Goal: Navigation & Orientation: Find specific page/section

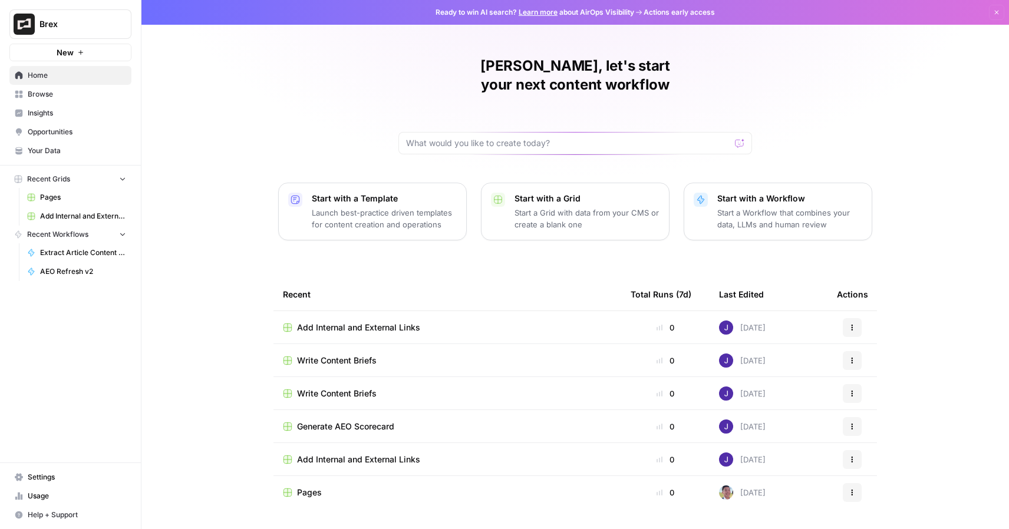
click at [331, 487] on div "Pages" at bounding box center [447, 493] width 329 height 12
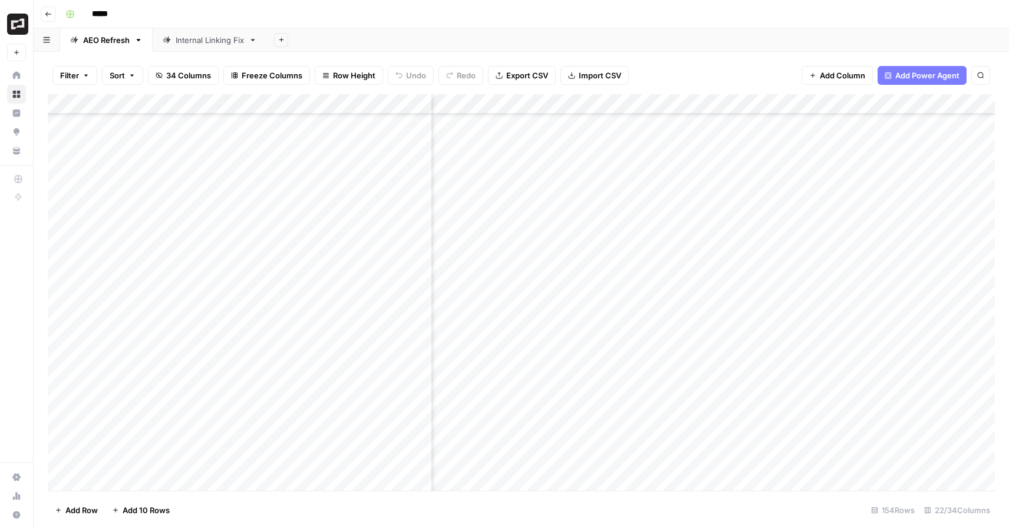
scroll to position [305, 1350]
click at [610, 157] on div "Add Column" at bounding box center [521, 292] width 947 height 397
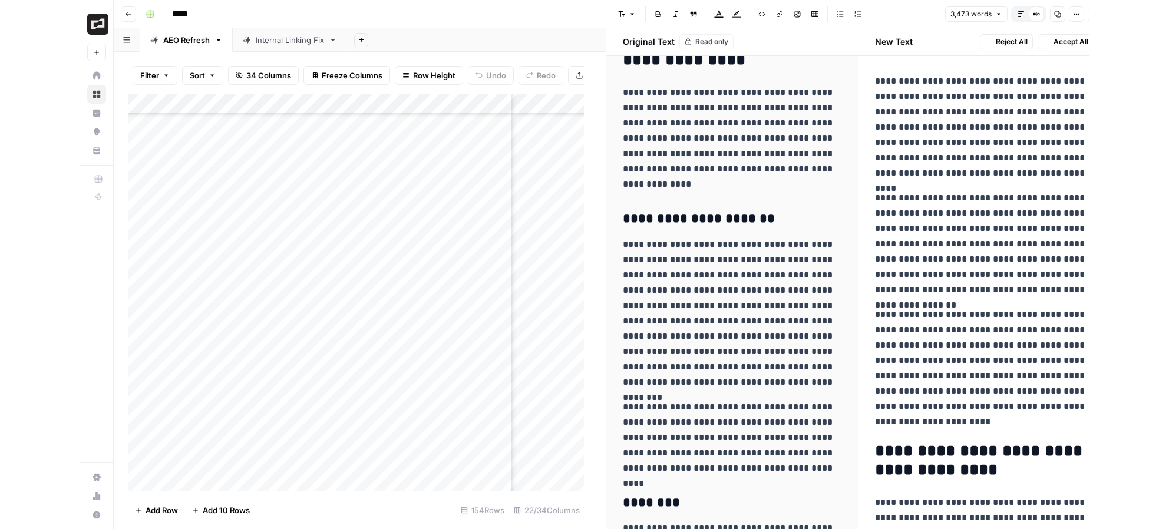
scroll to position [4185, 0]
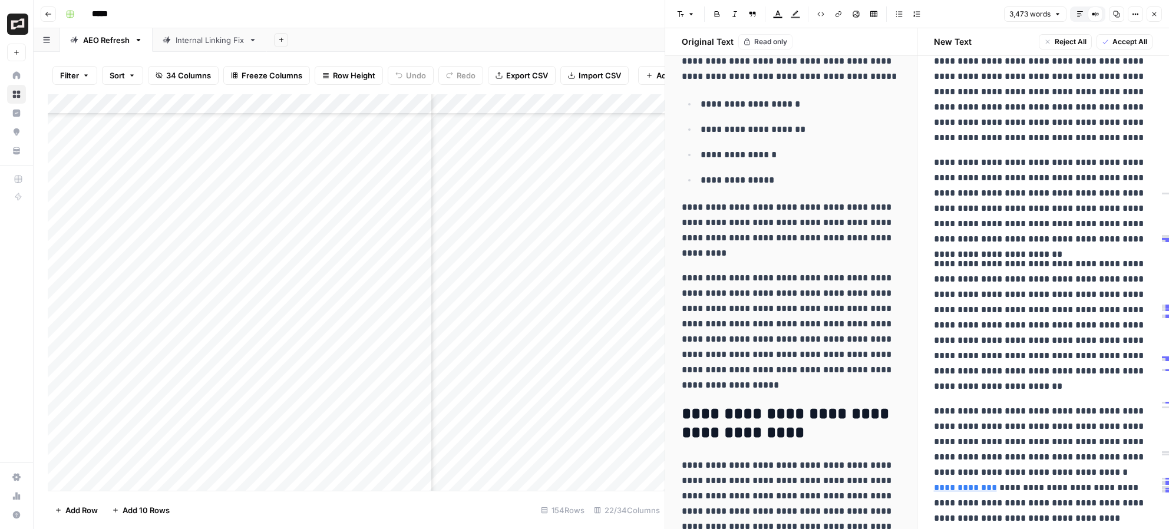
scroll to position [9228, 0]
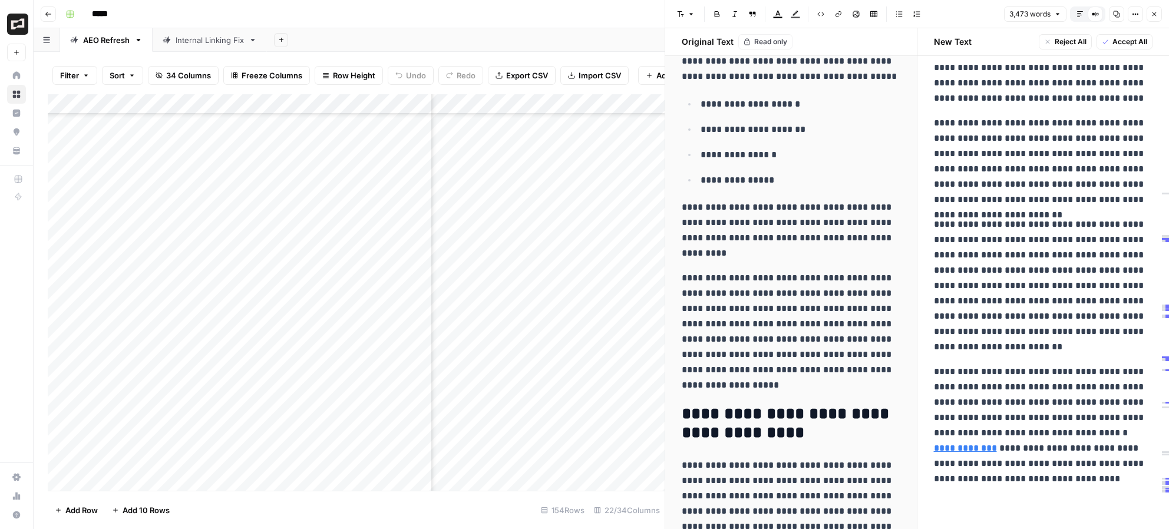
click at [1008, 12] on button "Close" at bounding box center [1154, 13] width 15 height 15
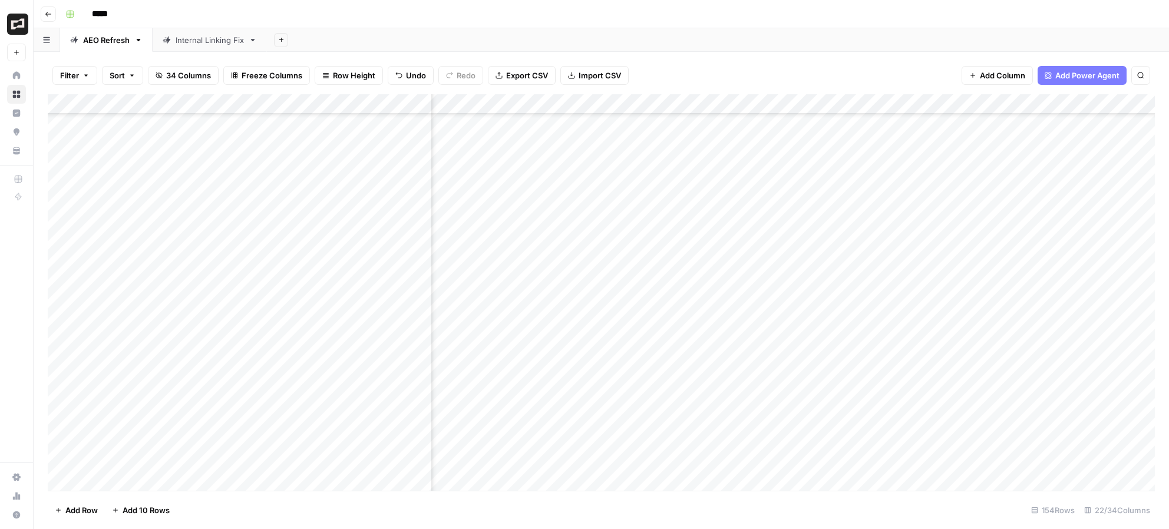
scroll to position [292, 1350]
click at [624, 371] on div "Add Column" at bounding box center [601, 292] width 1107 height 397
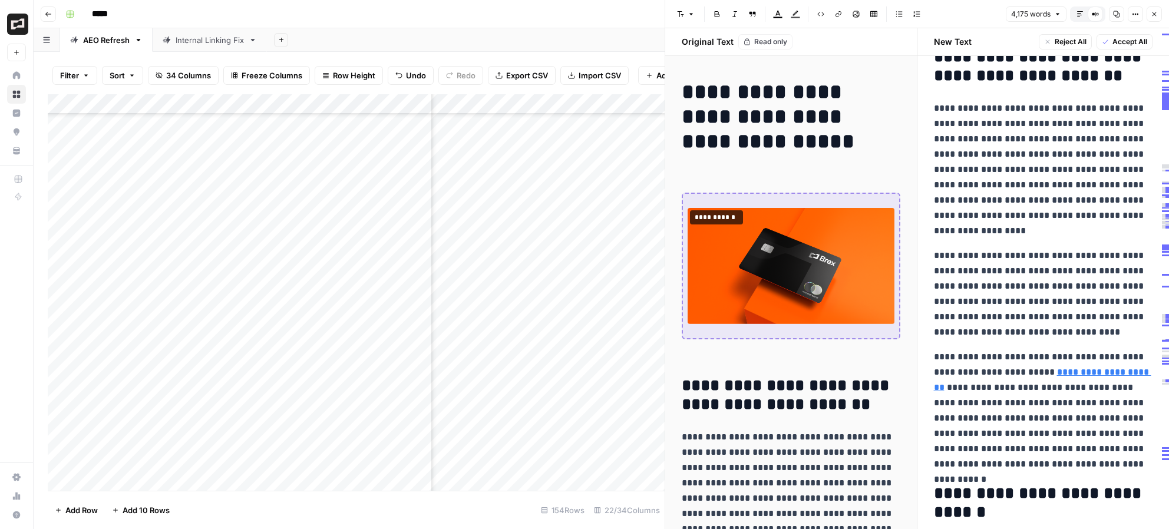
scroll to position [163, 0]
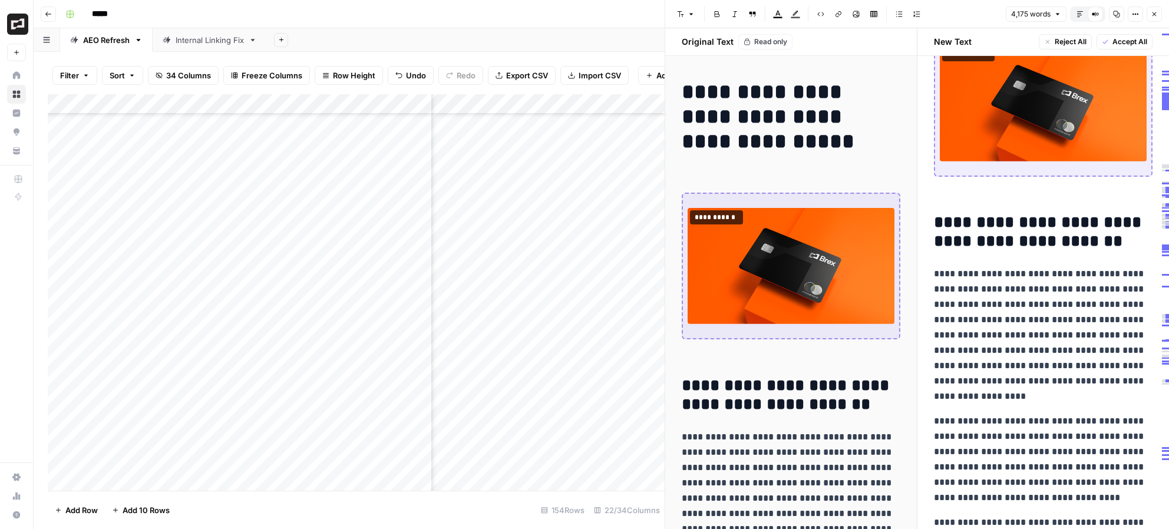
click at [563, 260] on div "Add Column" at bounding box center [356, 292] width 617 height 397
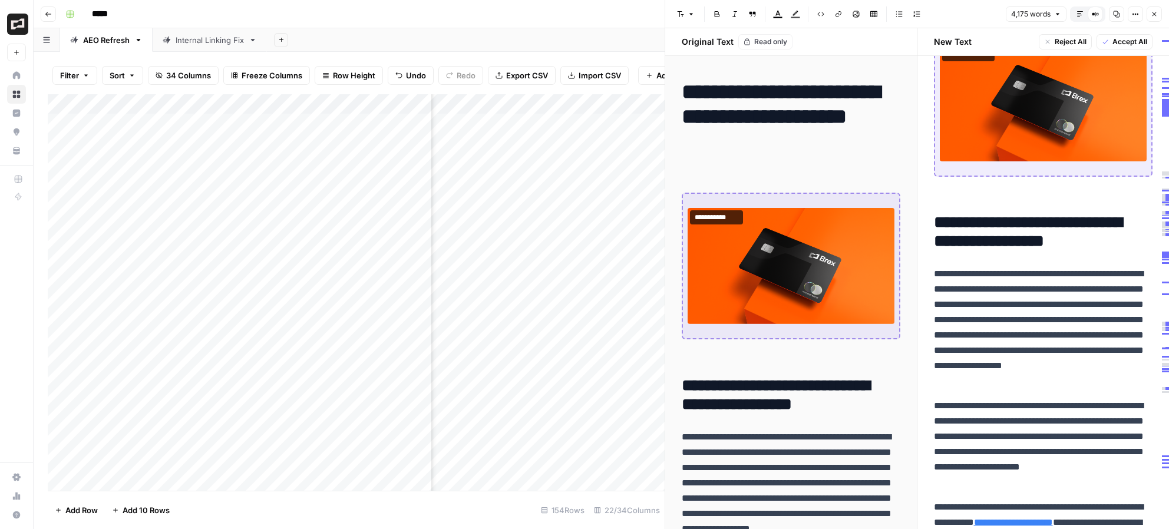
click at [1008, 14] on icon "button" at bounding box center [1154, 14] width 7 height 7
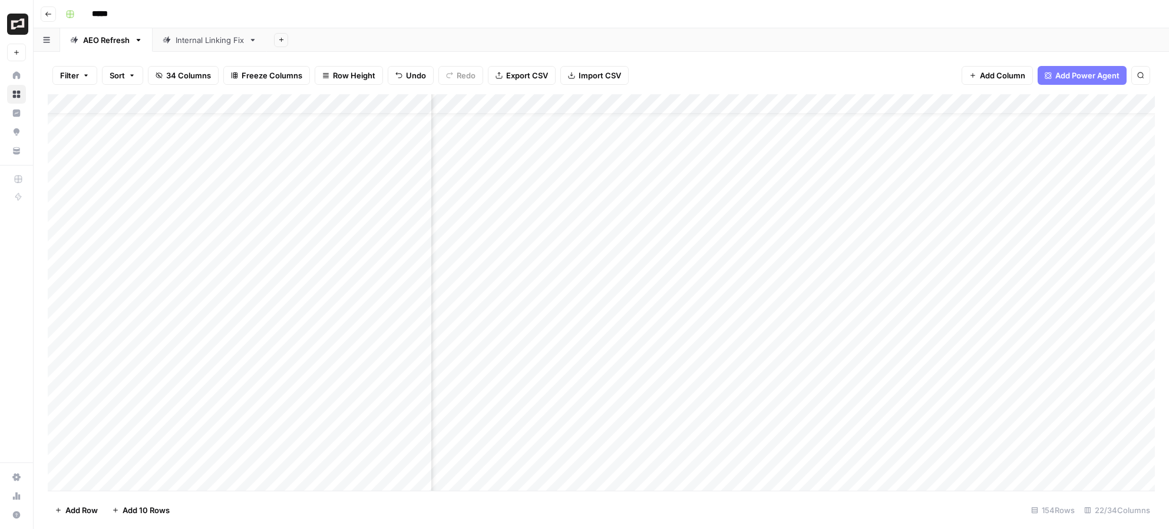
scroll to position [28, 1350]
click at [625, 215] on div "Add Column" at bounding box center [601, 292] width 1107 height 397
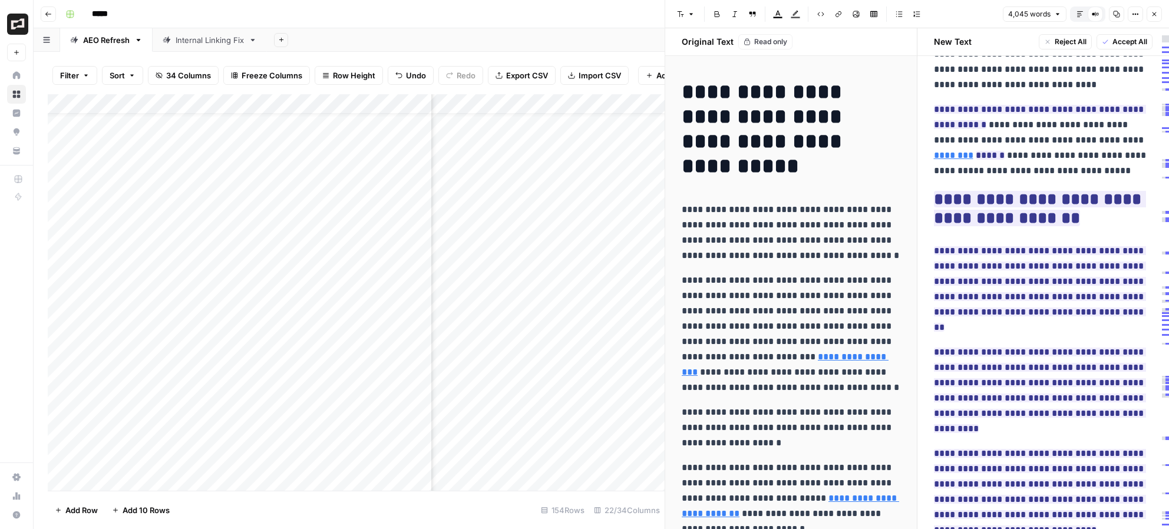
scroll to position [5619, 0]
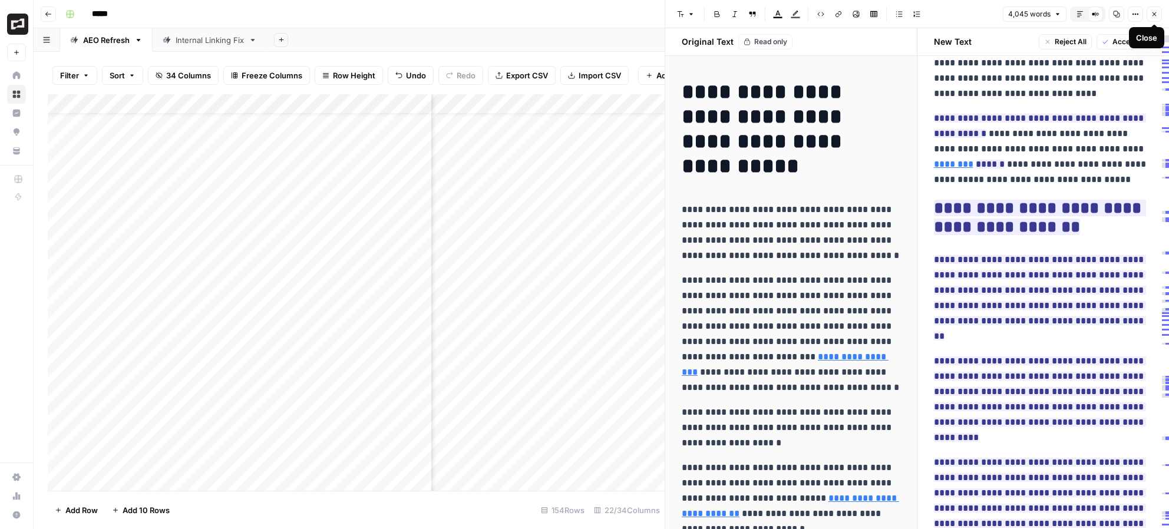
click at [1008, 14] on icon "button" at bounding box center [1155, 14] width 4 height 4
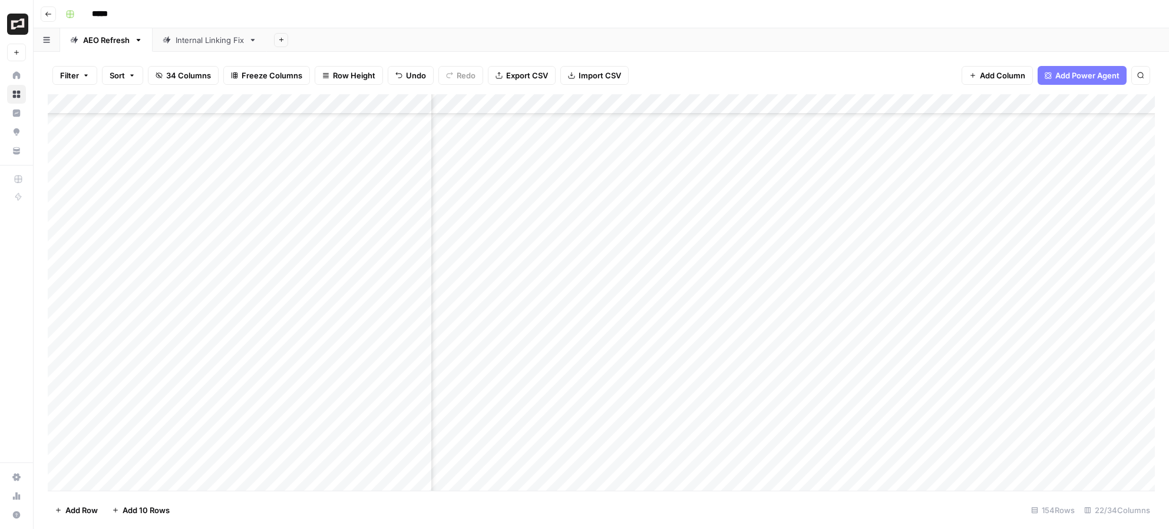
scroll to position [642, 1350]
click at [626, 179] on div "Add Column" at bounding box center [601, 292] width 1107 height 397
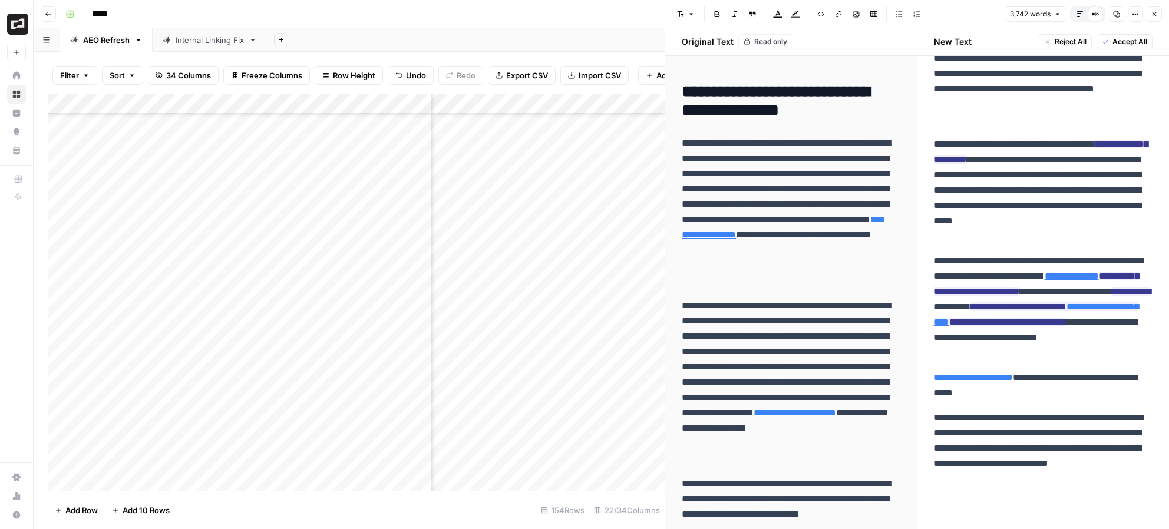
scroll to position [849, 1350]
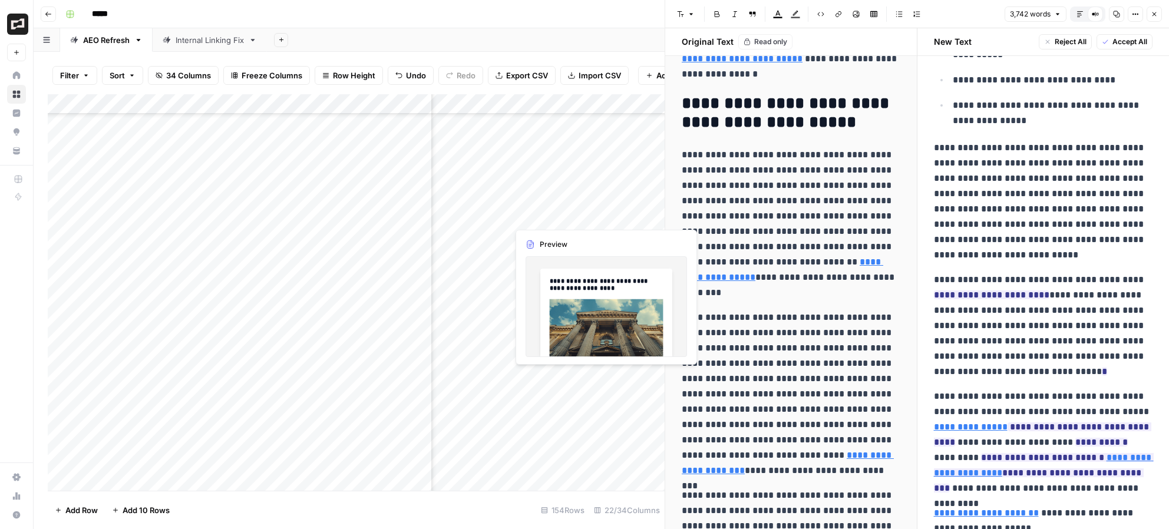
click at [613, 216] on div "Add Column" at bounding box center [356, 292] width 617 height 397
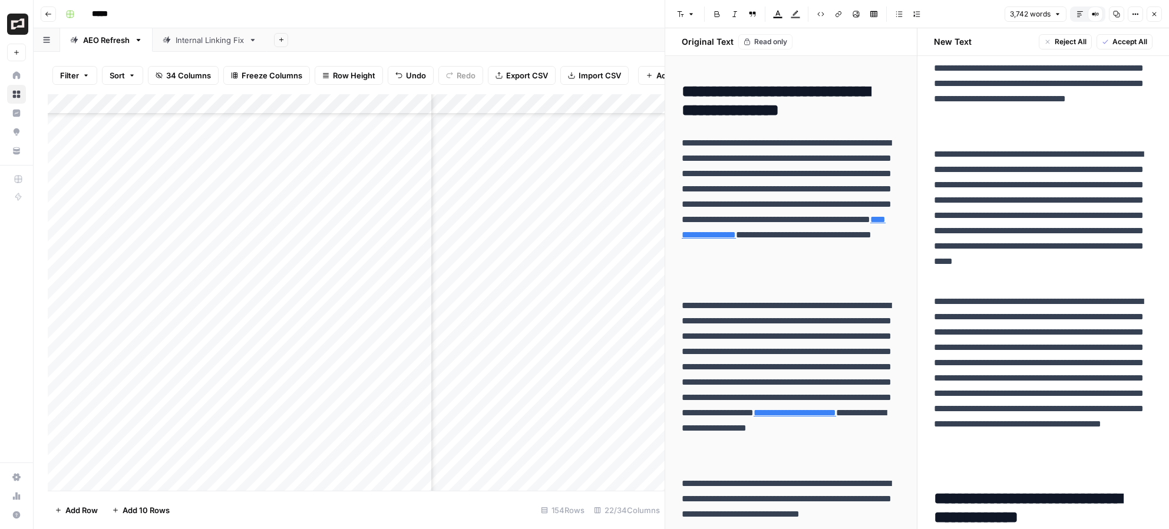
scroll to position [0, 0]
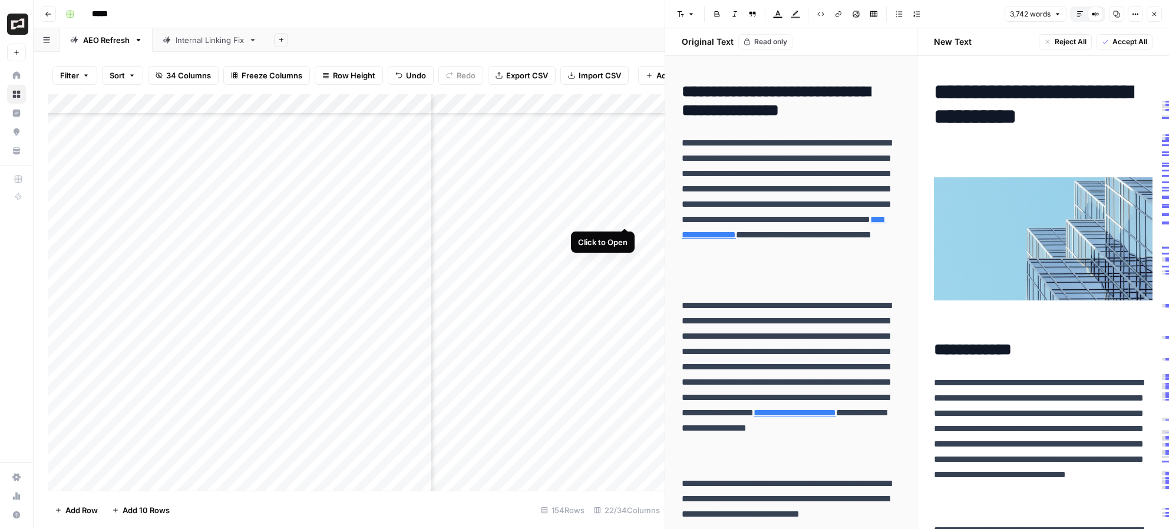
click at [628, 217] on div "Add Column" at bounding box center [356, 292] width 617 height 397
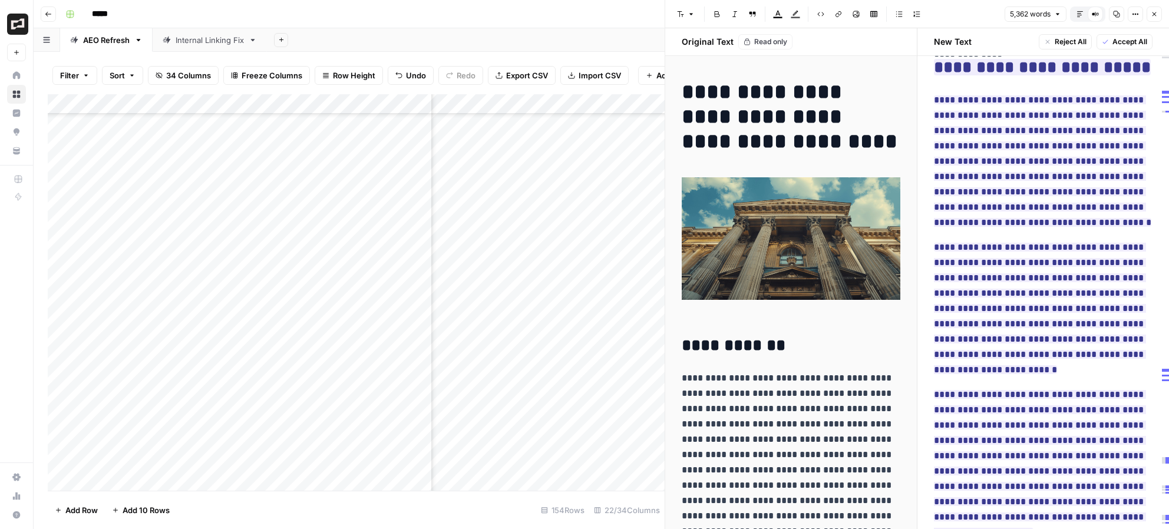
scroll to position [10609, 0]
click at [1008, 14] on icon "button" at bounding box center [1155, 14] width 4 height 4
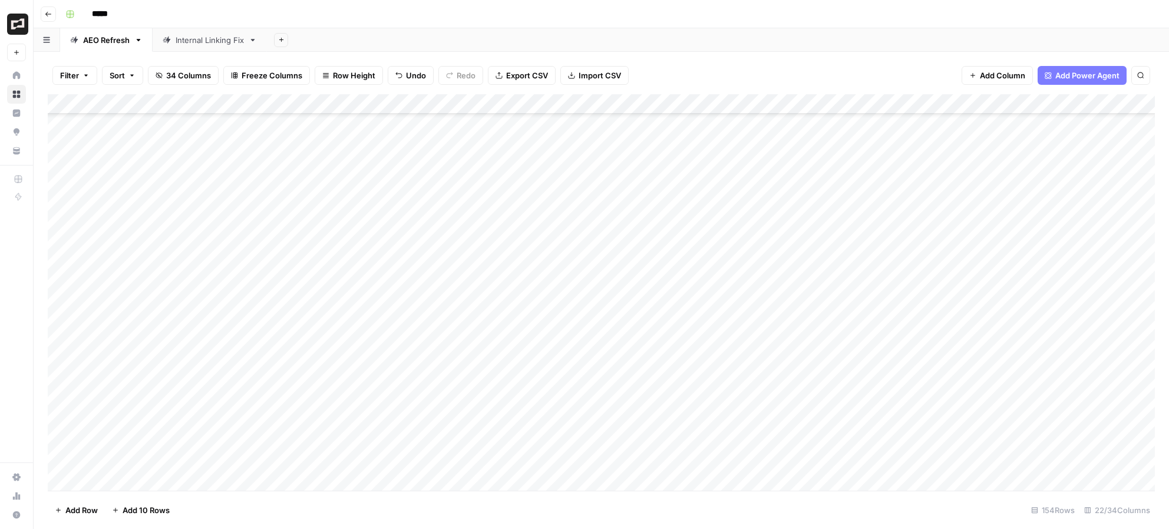
scroll to position [2038, 0]
click at [562, 149] on div "Add Column" at bounding box center [601, 292] width 1107 height 397
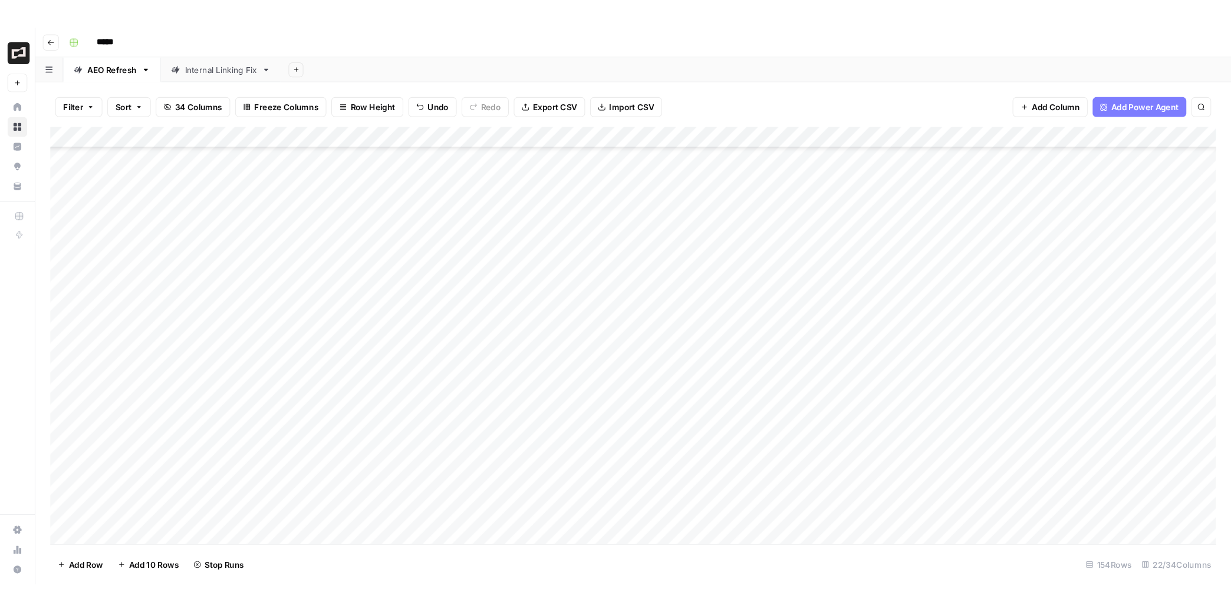
scroll to position [2114, 0]
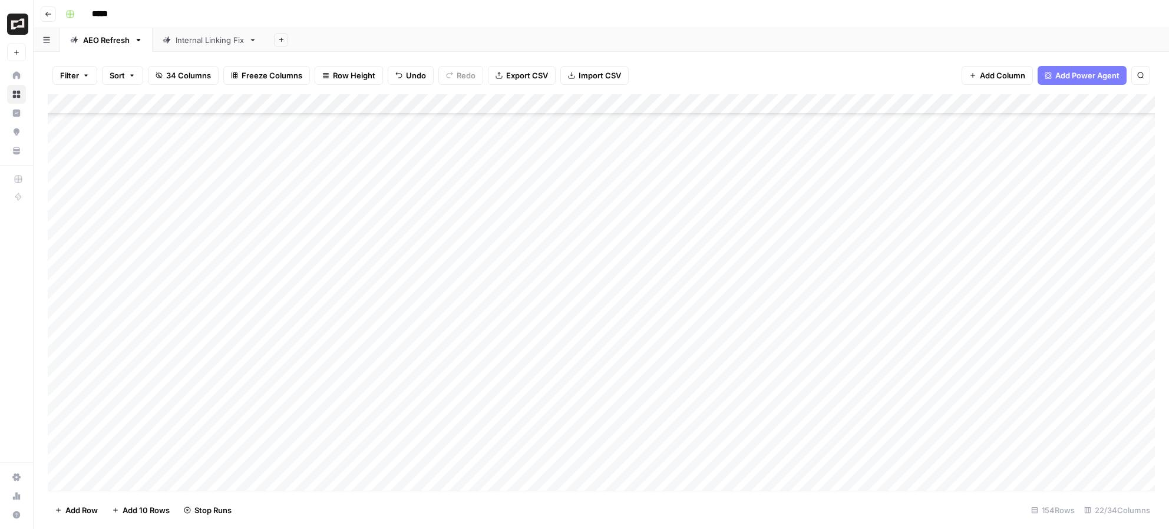
click at [934, 408] on div "Add Column" at bounding box center [601, 292] width 1107 height 397
click at [923, 414] on div "Add Column" at bounding box center [601, 292] width 1107 height 397
type textarea "**********"
click at [1008, 437] on div "Add Column" at bounding box center [601, 292] width 1107 height 397
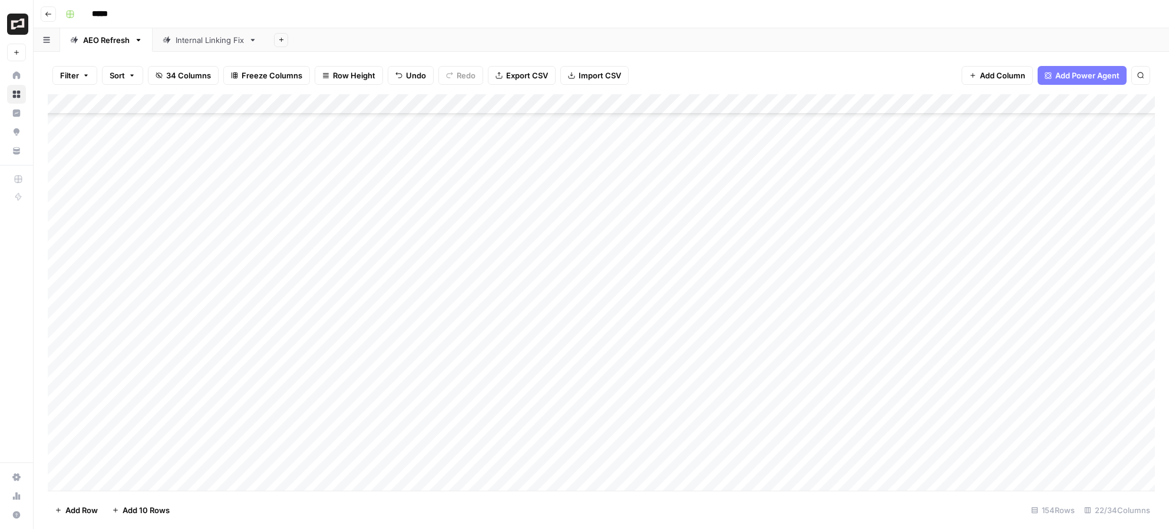
click at [1008, 410] on div "Add Column" at bounding box center [601, 292] width 1107 height 397
type textarea "**********"
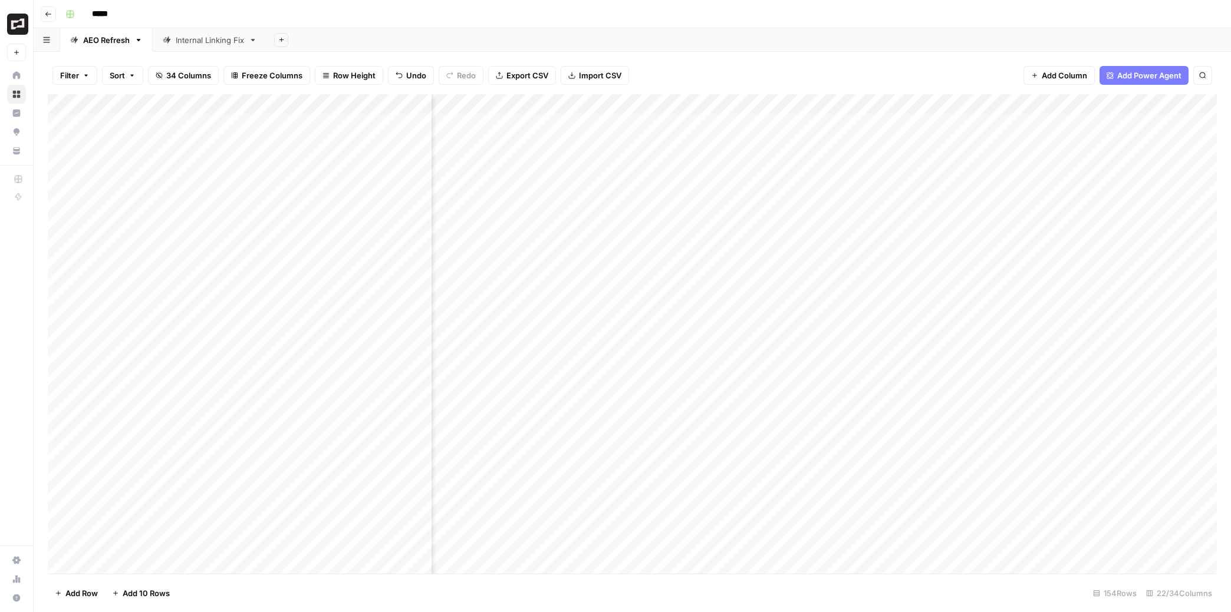
scroll to position [0, 964]
click at [776, 322] on div "Add Column" at bounding box center [632, 334] width 1169 height 480
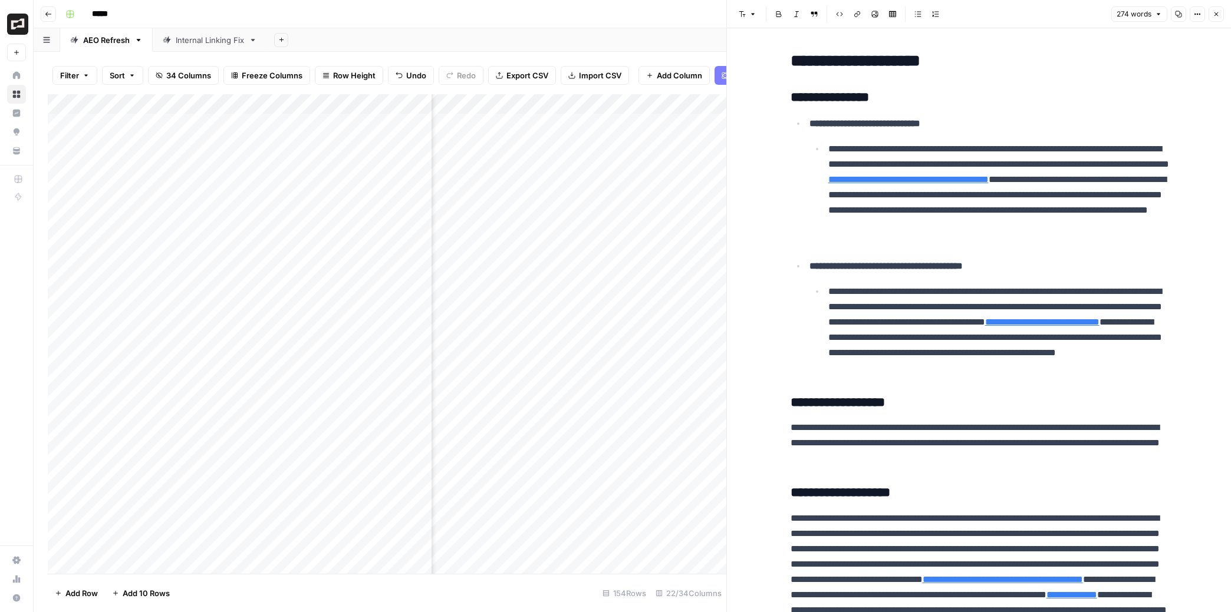
click at [700, 415] on div "Add Column" at bounding box center [387, 334] width 678 height 480
click at [1008, 12] on icon "button" at bounding box center [1215, 14] width 7 height 7
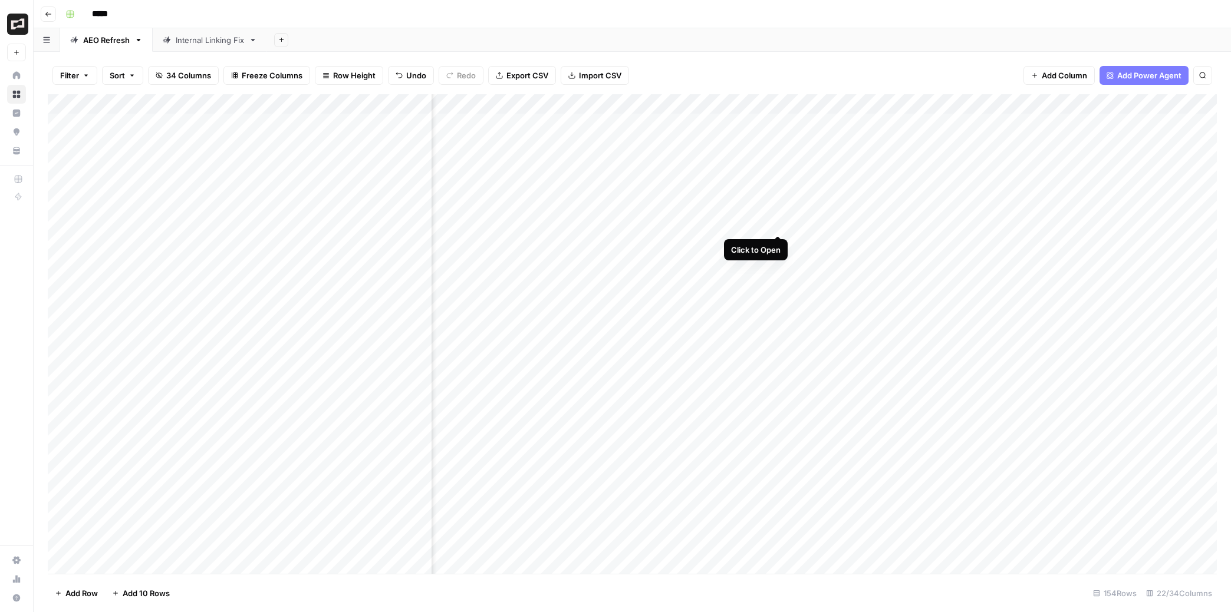
click at [777, 223] on div "Add Column" at bounding box center [632, 334] width 1169 height 480
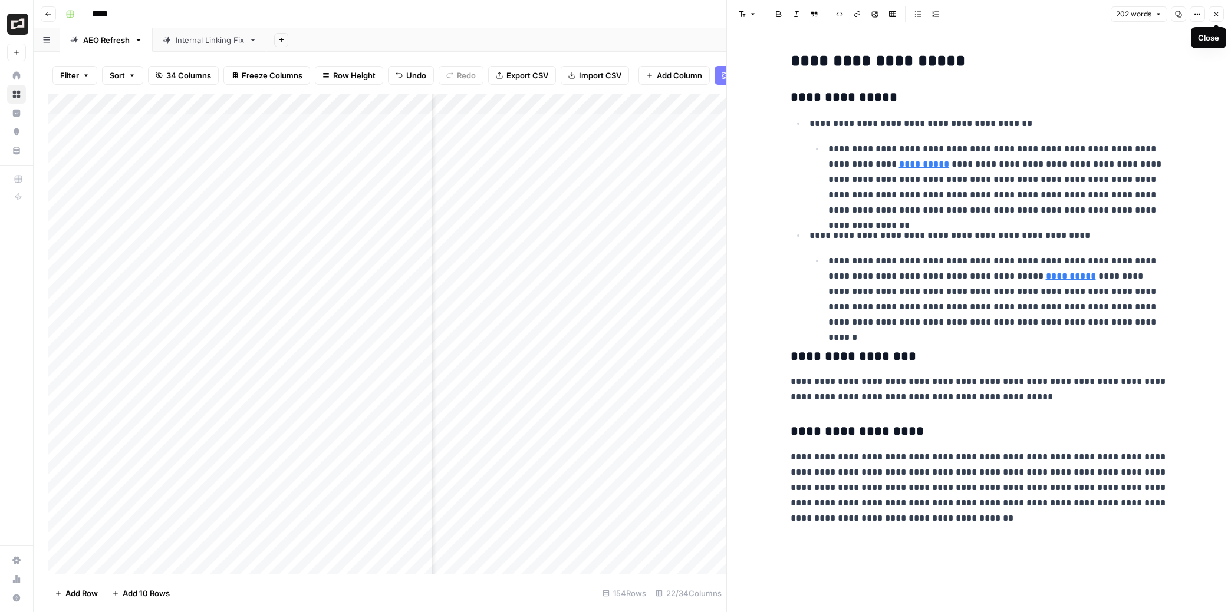
click at [1008, 12] on icon "button" at bounding box center [1215, 14] width 7 height 7
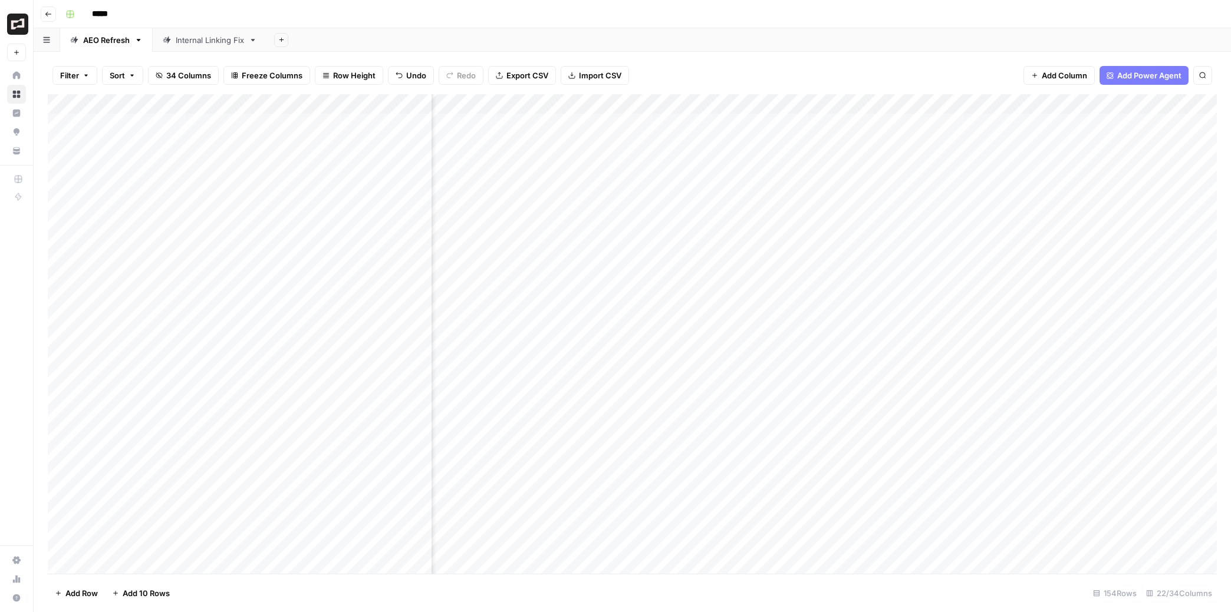
scroll to position [0, 855]
click at [888, 181] on div "Add Column" at bounding box center [632, 334] width 1169 height 480
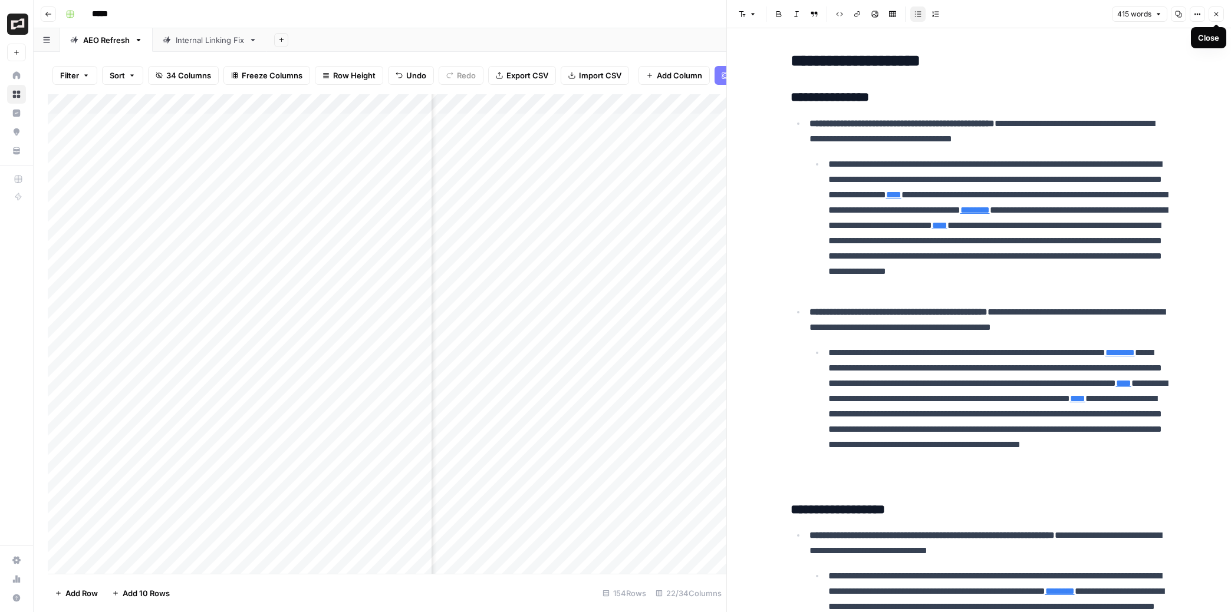
click at [1008, 12] on icon "button" at bounding box center [1216, 14] width 4 height 4
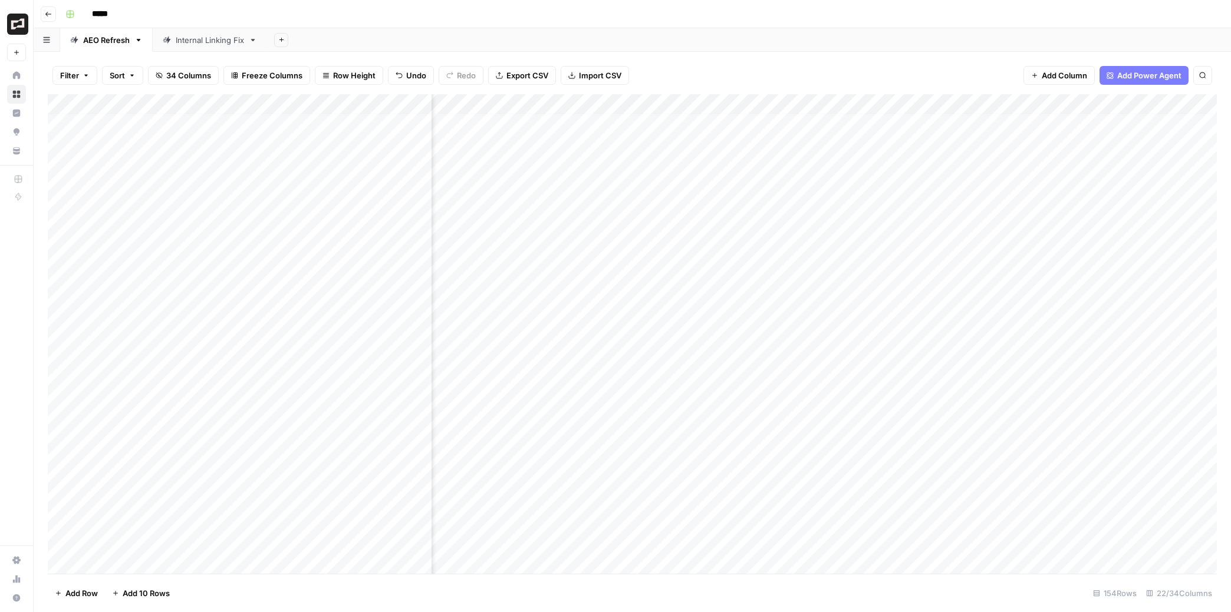
scroll to position [10, 1552]
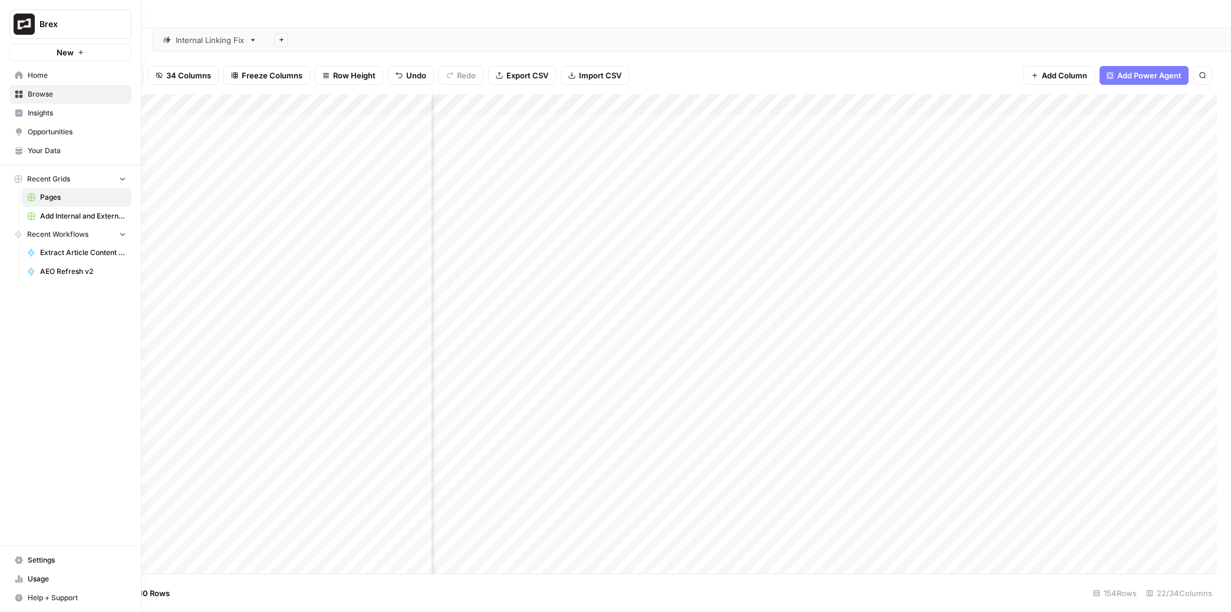
click at [39, 113] on span "Insights" at bounding box center [77, 113] width 98 height 11
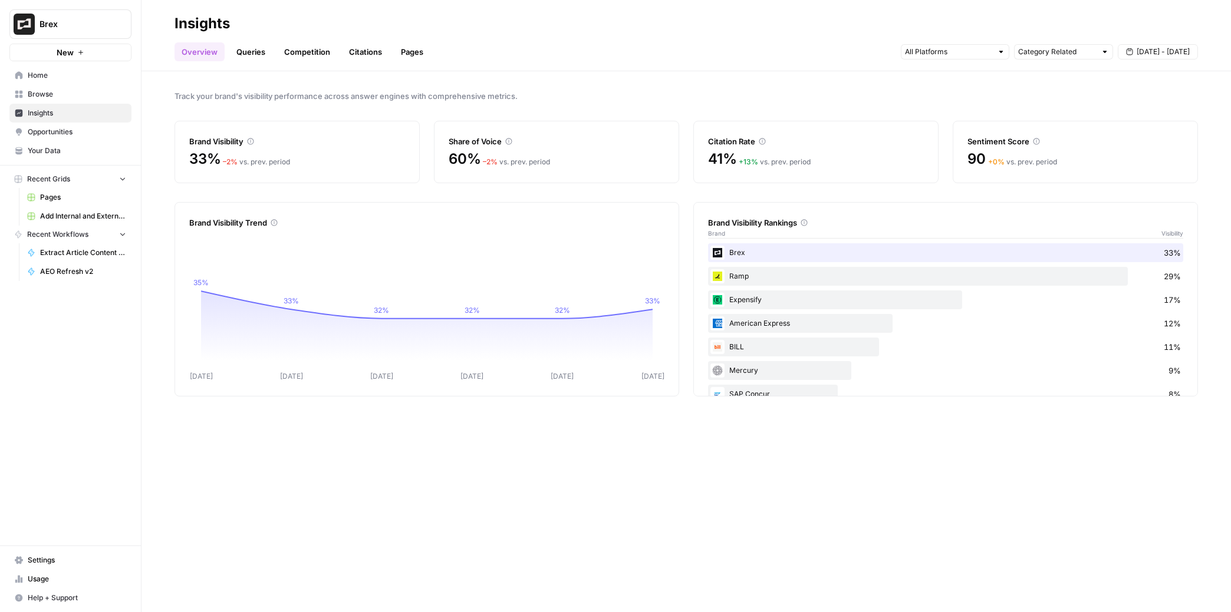
click at [249, 48] on link "Queries" at bounding box center [250, 51] width 43 height 19
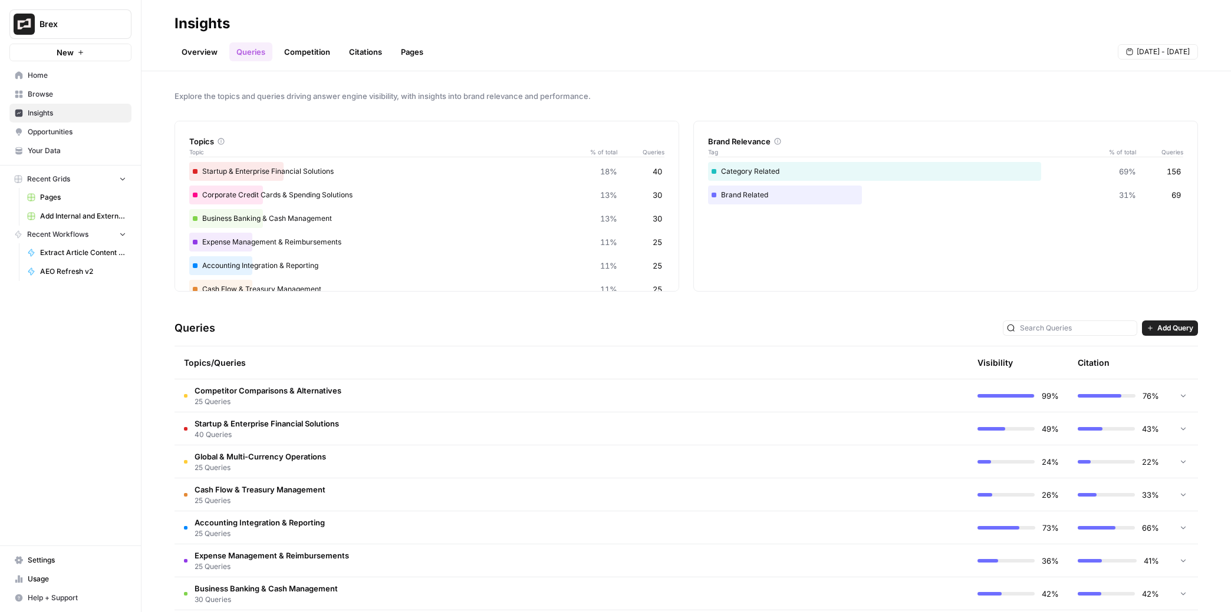
click at [311, 51] on link "Competition" at bounding box center [307, 51] width 60 height 19
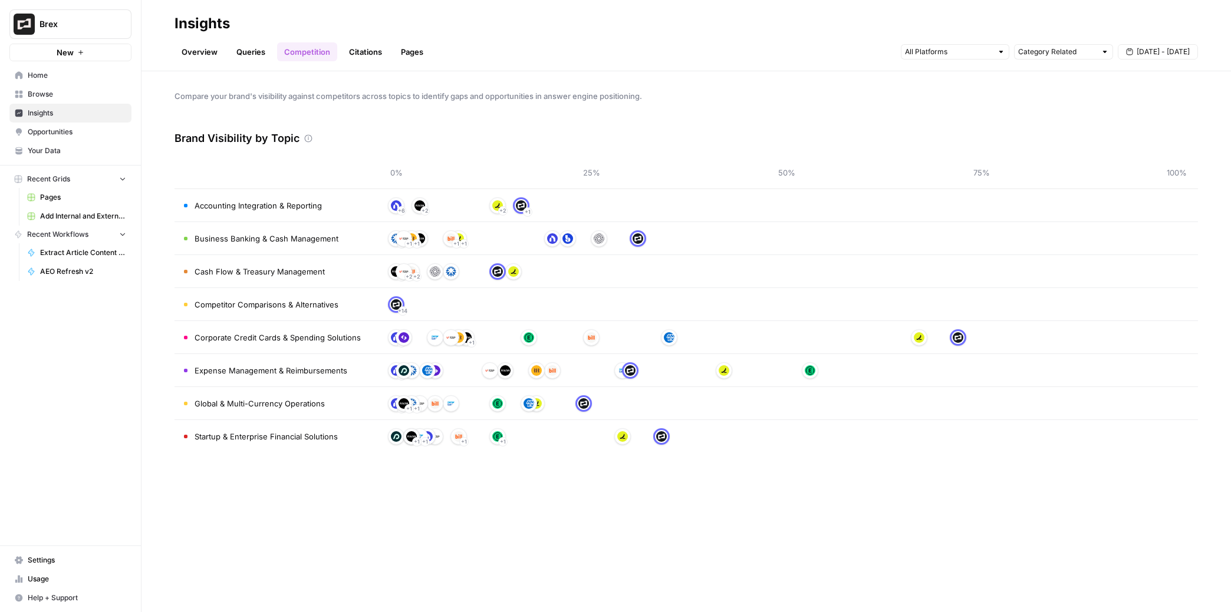
click at [374, 52] on link "Citations" at bounding box center [365, 51] width 47 height 19
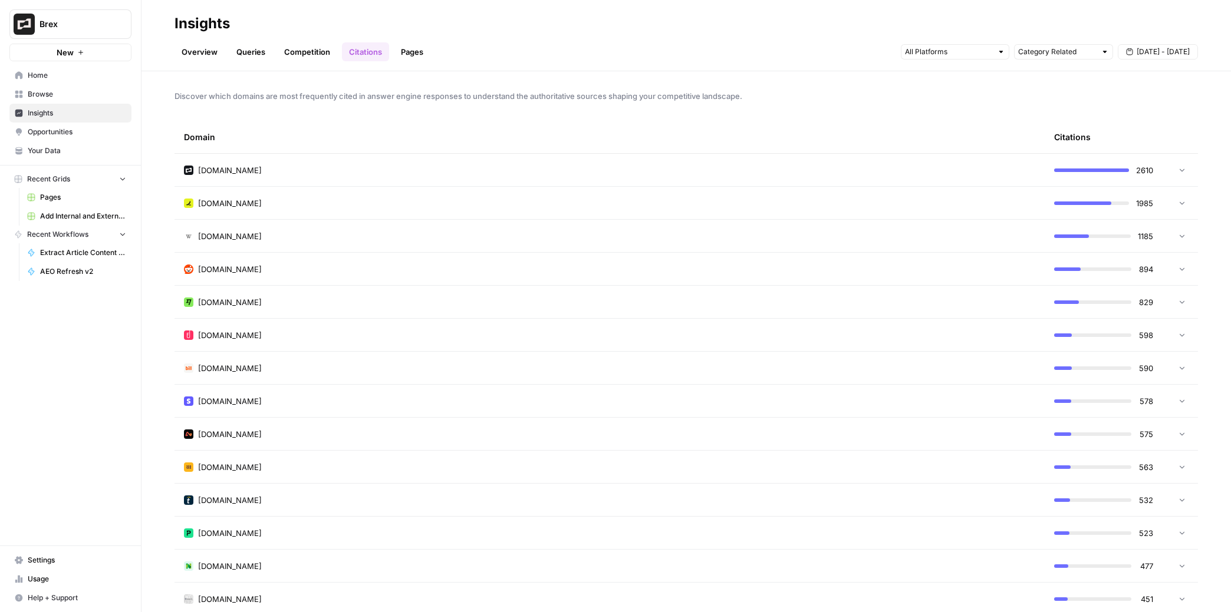
click at [414, 48] on link "Pages" at bounding box center [412, 51] width 37 height 19
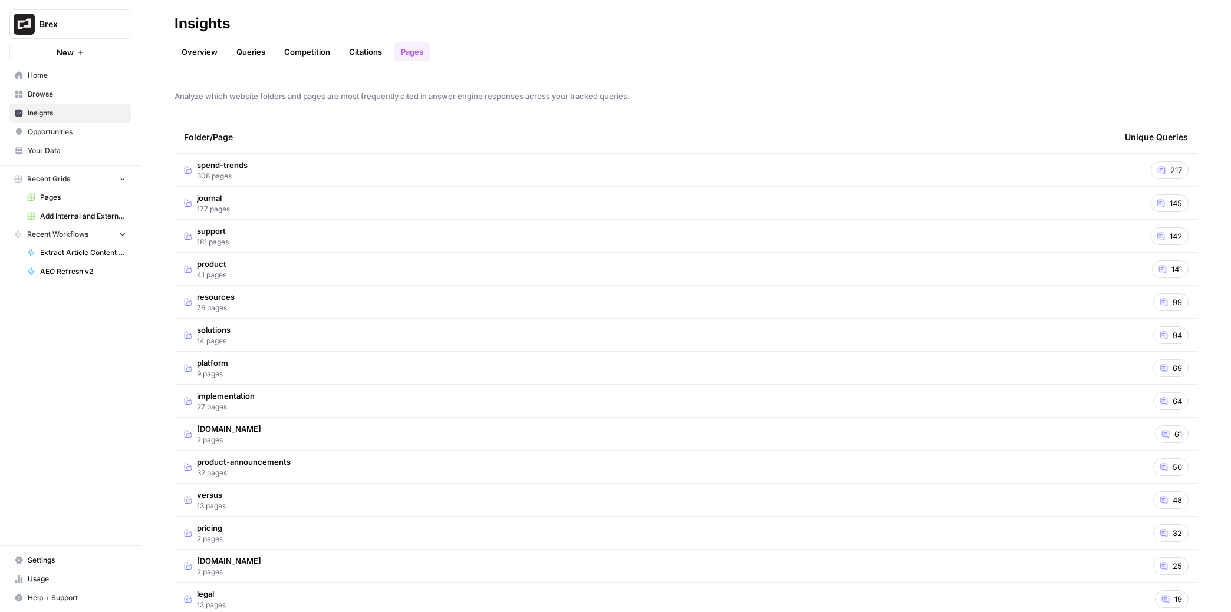
click at [358, 54] on link "Citations" at bounding box center [365, 51] width 47 height 19
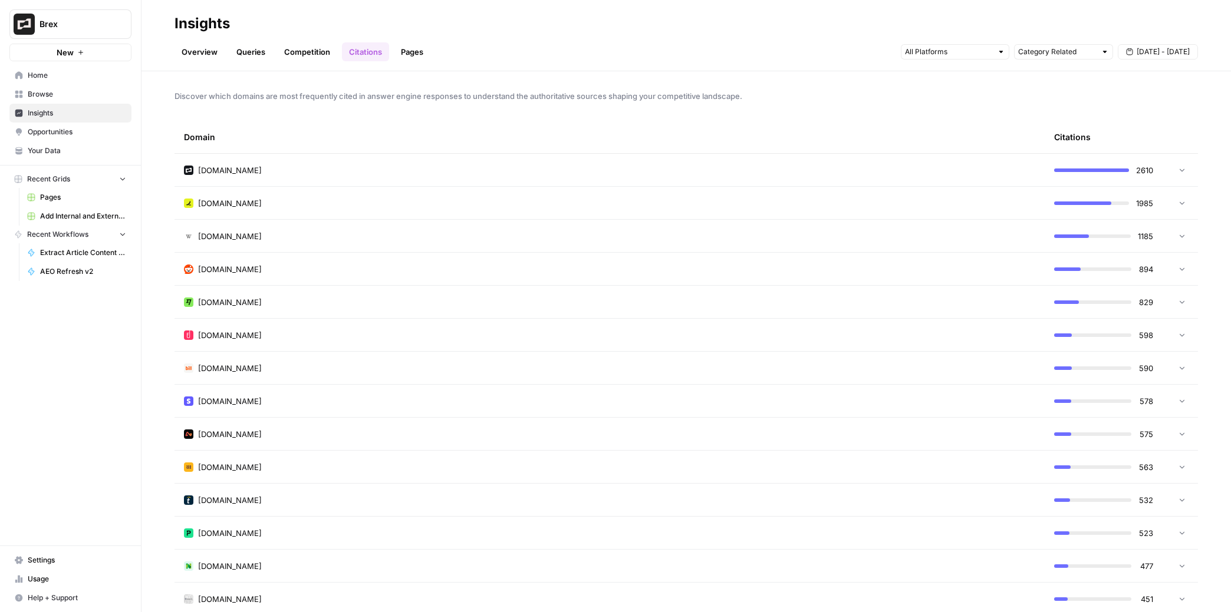
click at [301, 52] on link "Competition" at bounding box center [307, 51] width 60 height 19
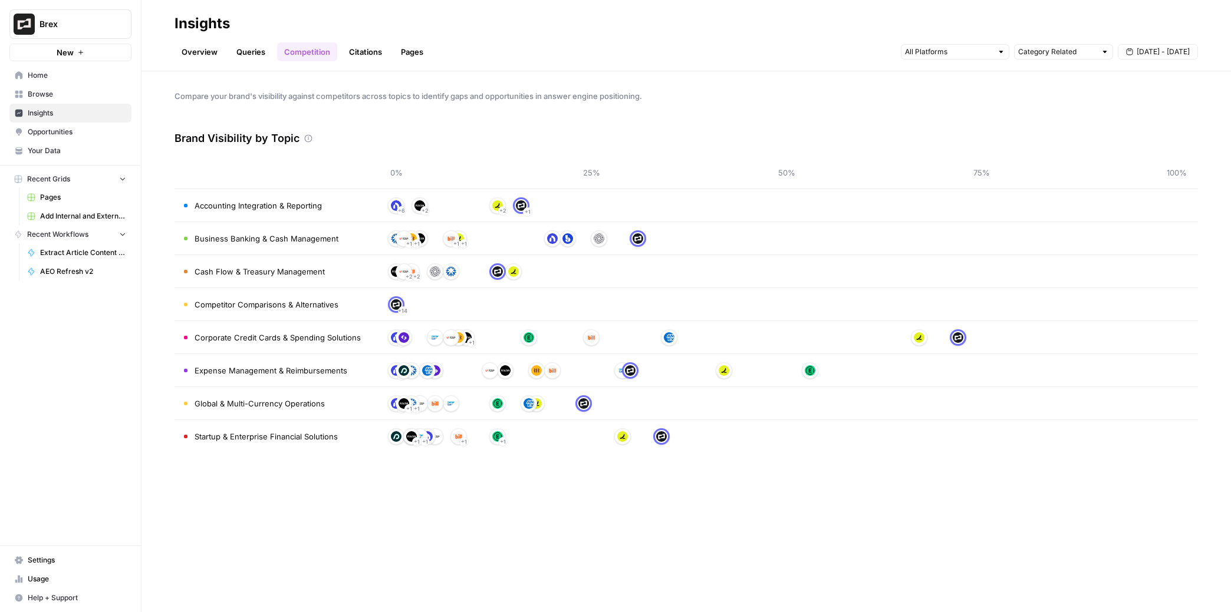
click at [259, 55] on link "Queries" at bounding box center [250, 51] width 43 height 19
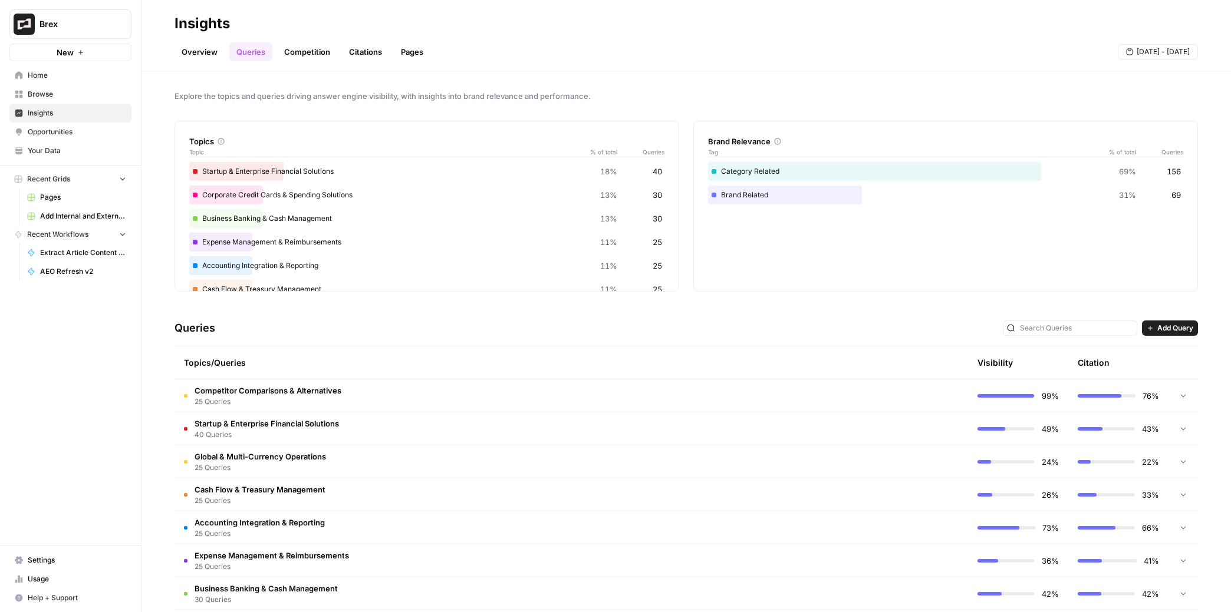
click at [261, 54] on link "Queries" at bounding box center [250, 51] width 43 height 19
click at [364, 50] on link "Citations" at bounding box center [365, 51] width 47 height 19
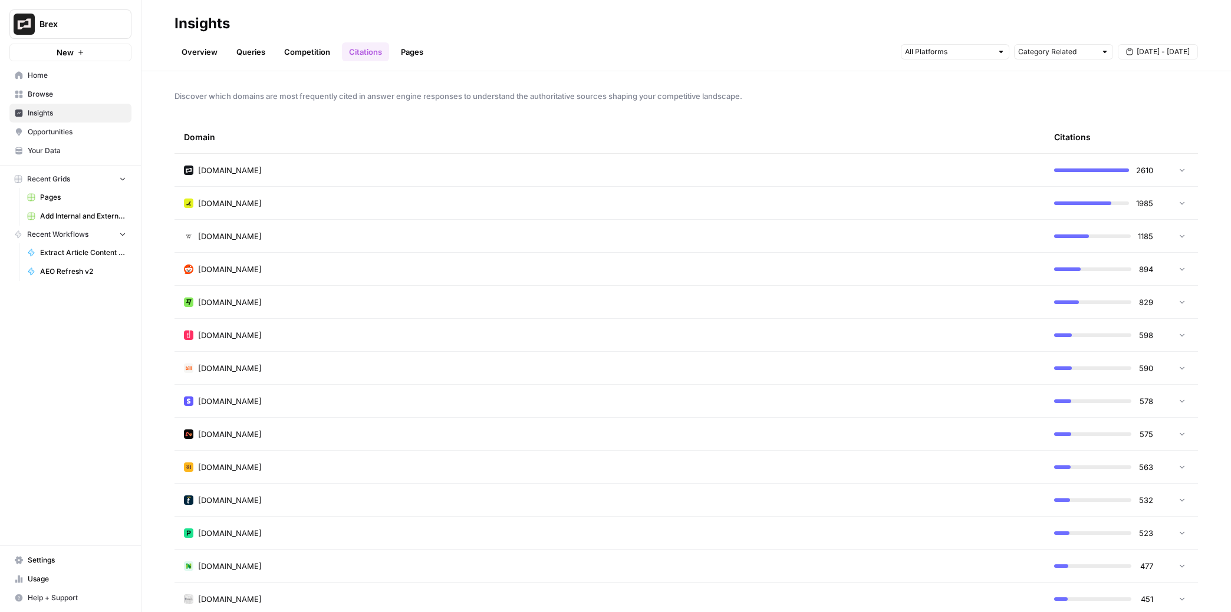
click at [311, 171] on div "[DOMAIN_NAME]" at bounding box center [609, 170] width 851 height 12
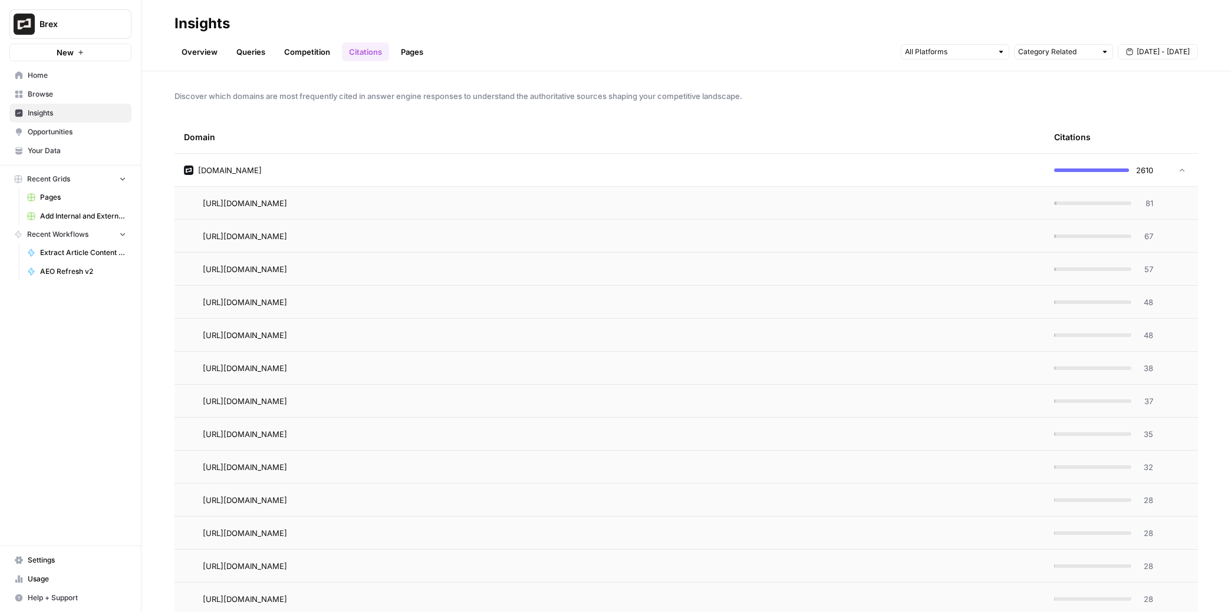
click at [71, 138] on link "Opportunities" at bounding box center [70, 132] width 122 height 19
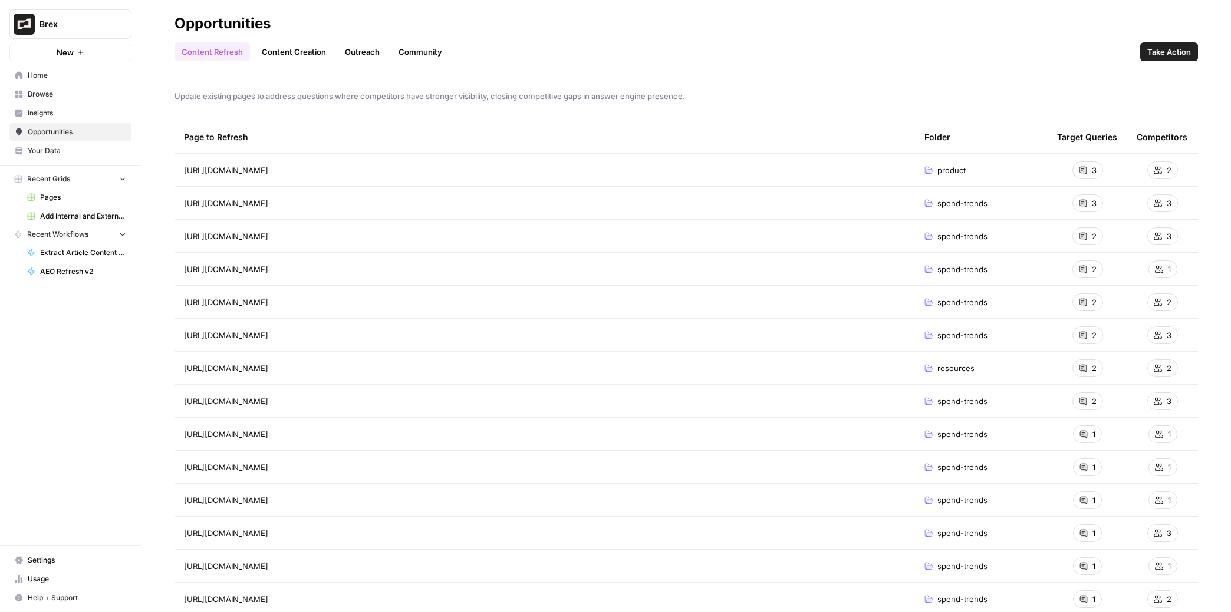
click at [63, 113] on span "Insights" at bounding box center [77, 113] width 98 height 11
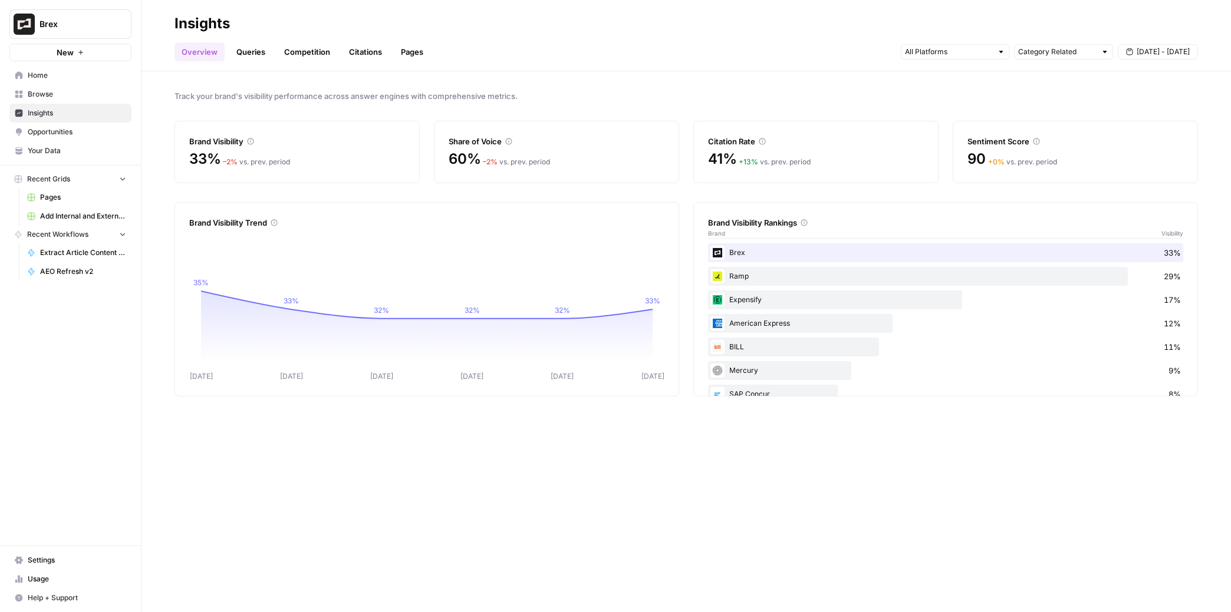
click at [257, 52] on link "Queries" at bounding box center [250, 51] width 43 height 19
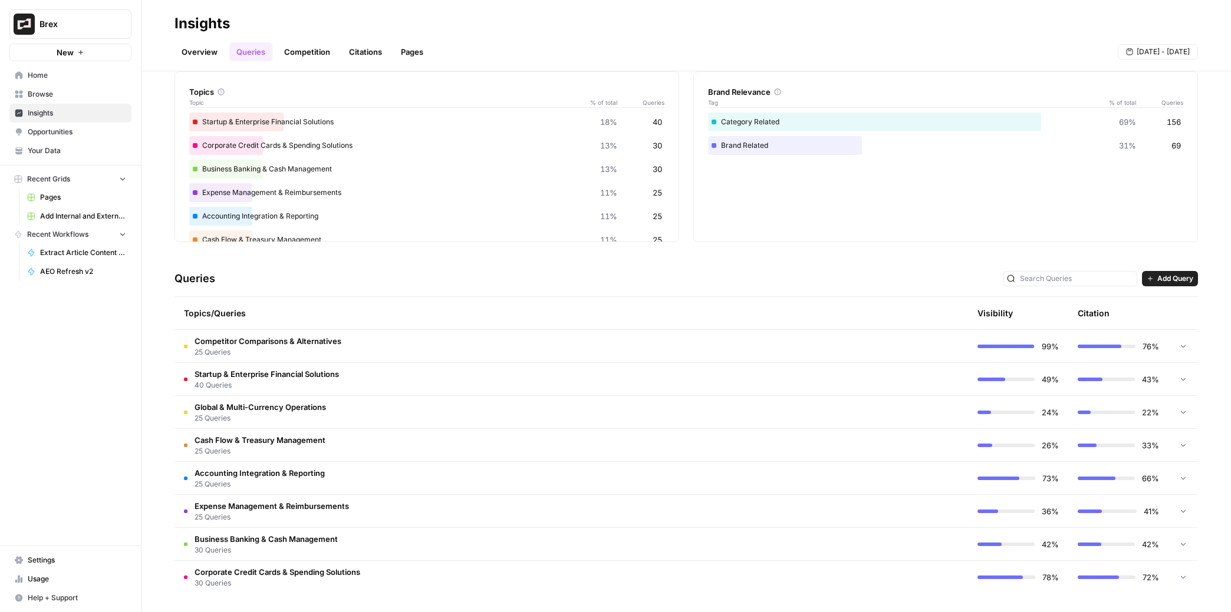
scroll to position [50, 0]
click at [1008, 529] on icon at bounding box center [1183, 576] width 8 height 8
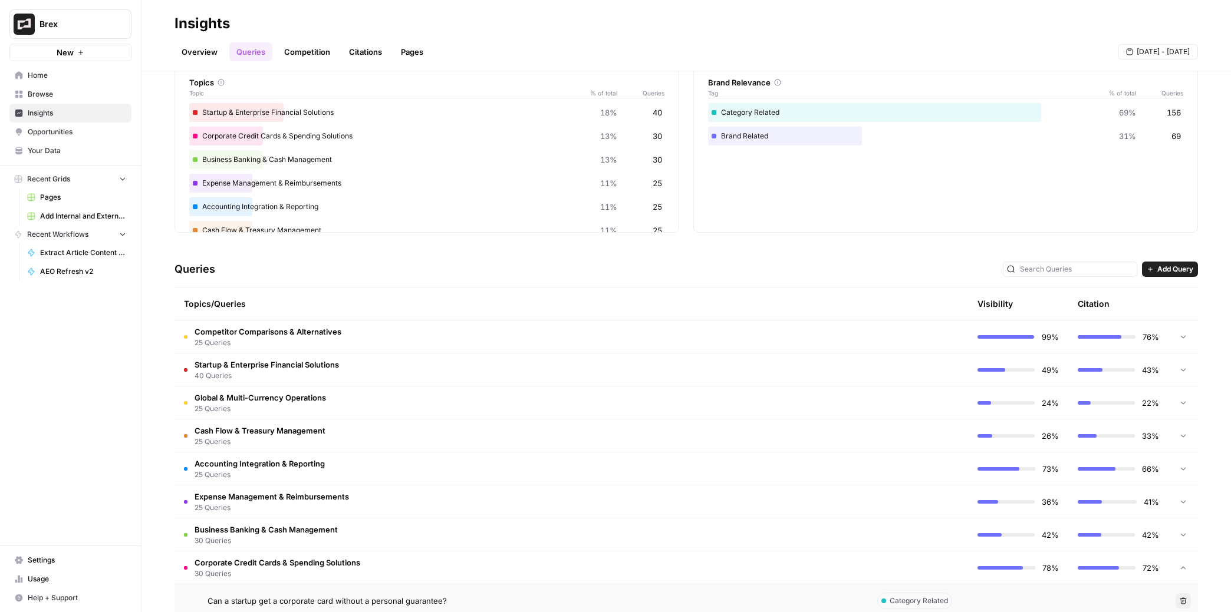
scroll to position [0, 0]
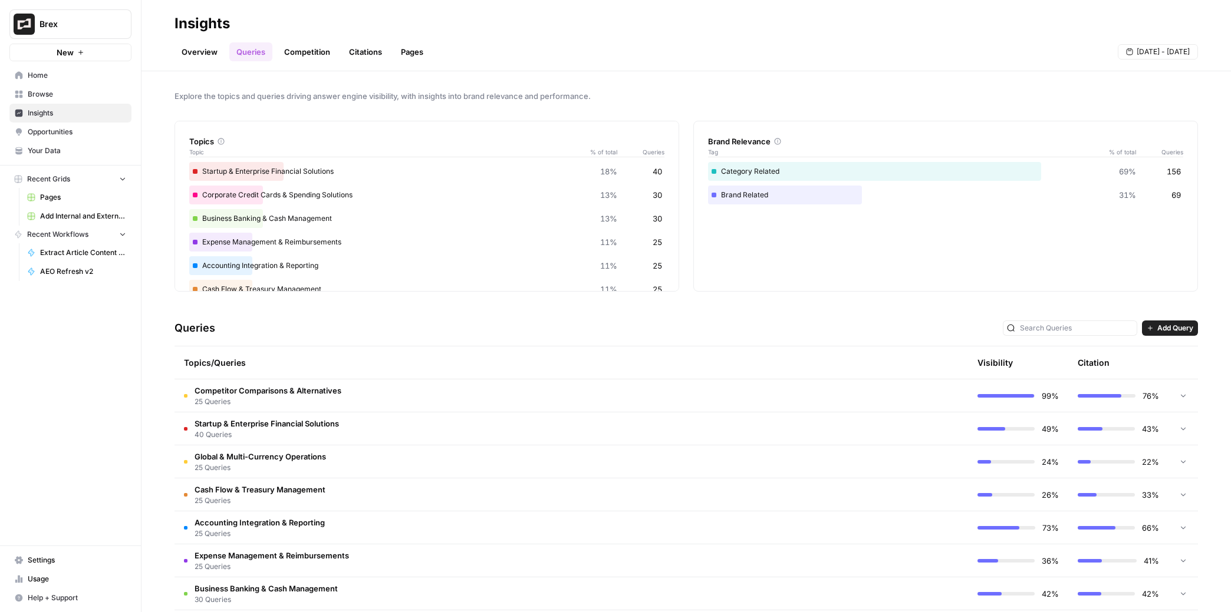
click at [295, 52] on link "Competition" at bounding box center [307, 51] width 60 height 19
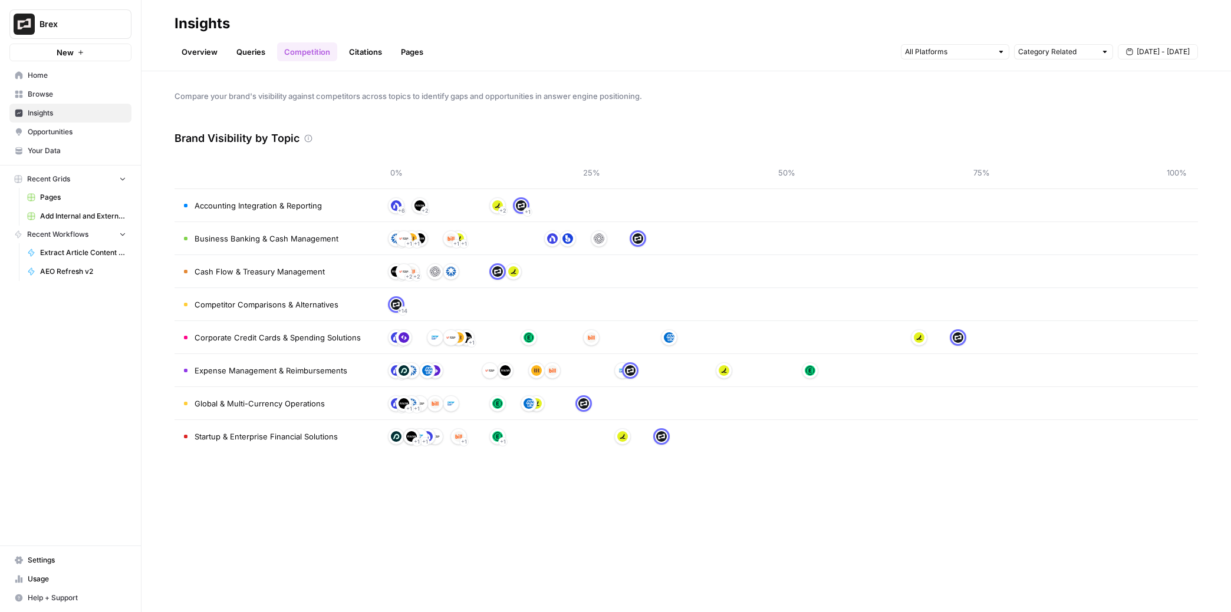
click at [374, 52] on link "Citations" at bounding box center [365, 51] width 47 height 19
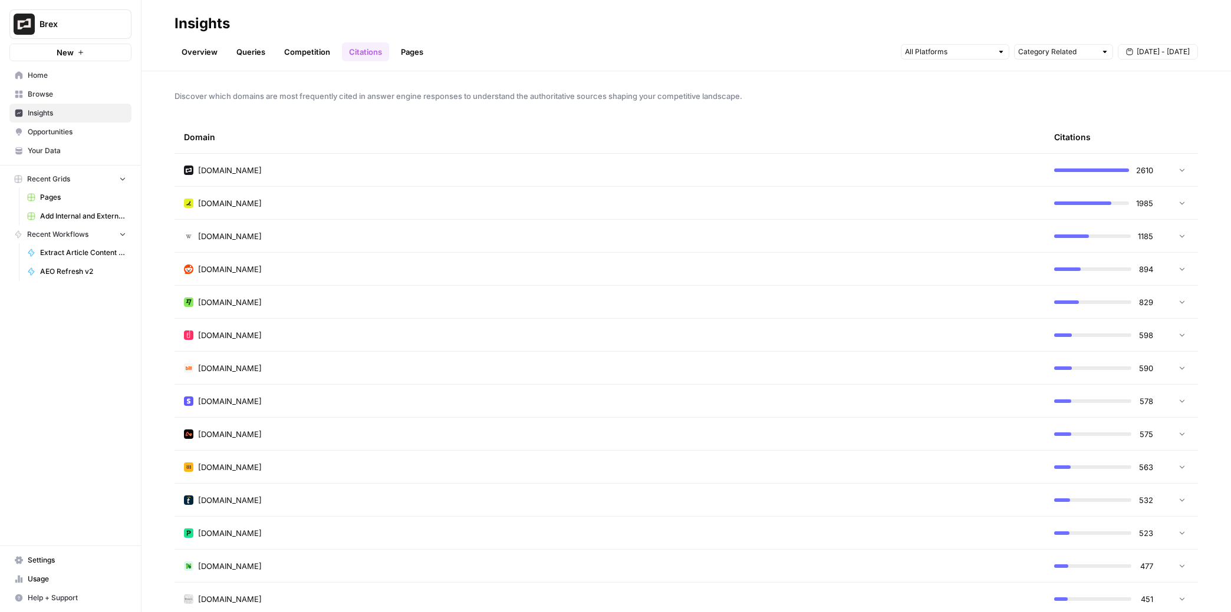
click at [414, 48] on link "Pages" at bounding box center [412, 51] width 37 height 19
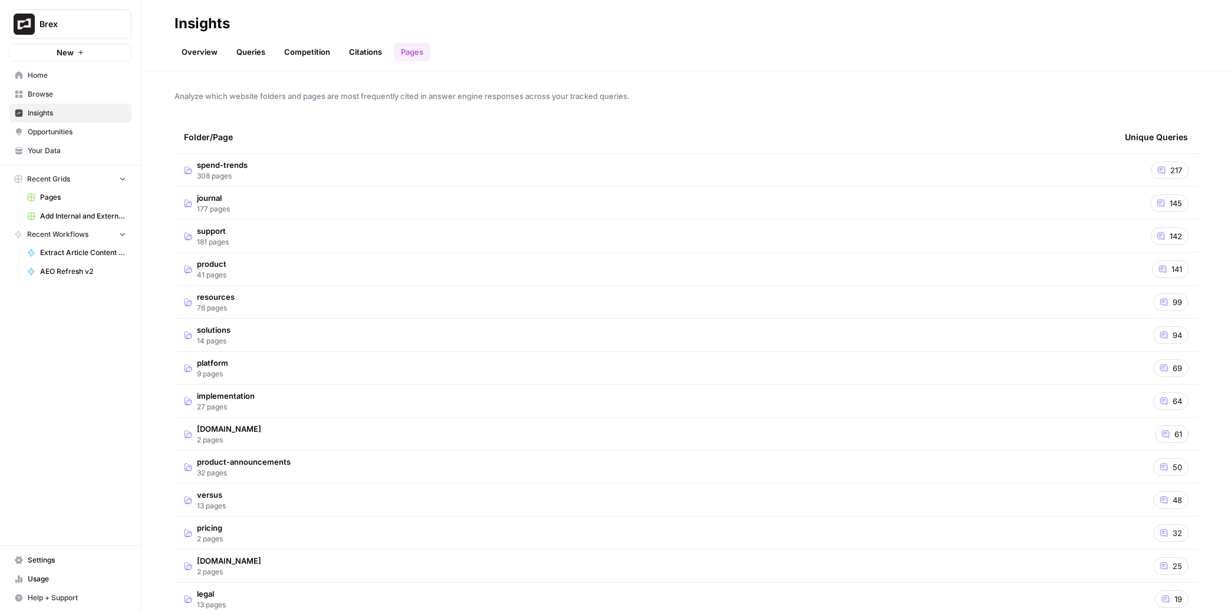
click at [44, 94] on span "Browse" at bounding box center [77, 94] width 98 height 11
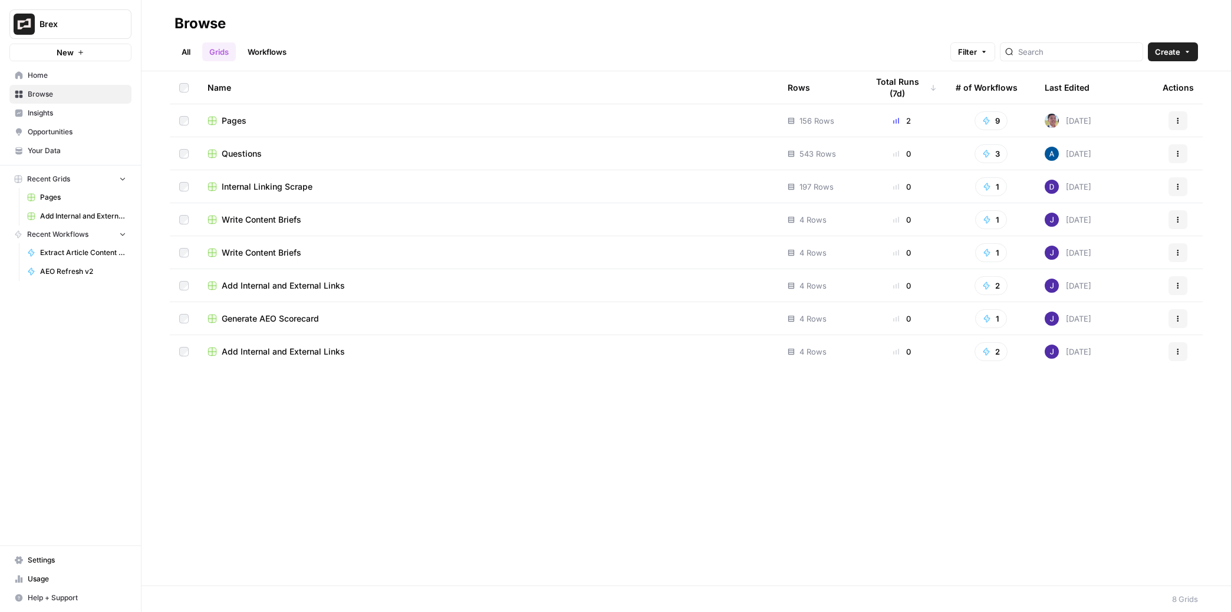
click at [48, 132] on span "Opportunities" at bounding box center [77, 132] width 98 height 11
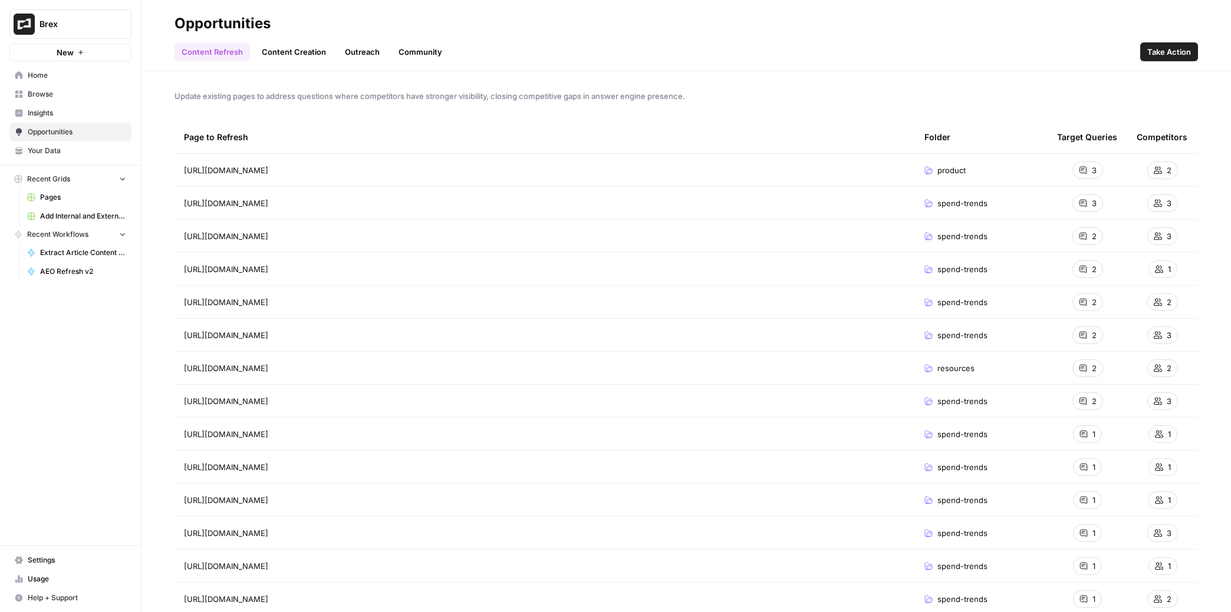
click at [293, 51] on link "Content Creation" at bounding box center [294, 51] width 78 height 19
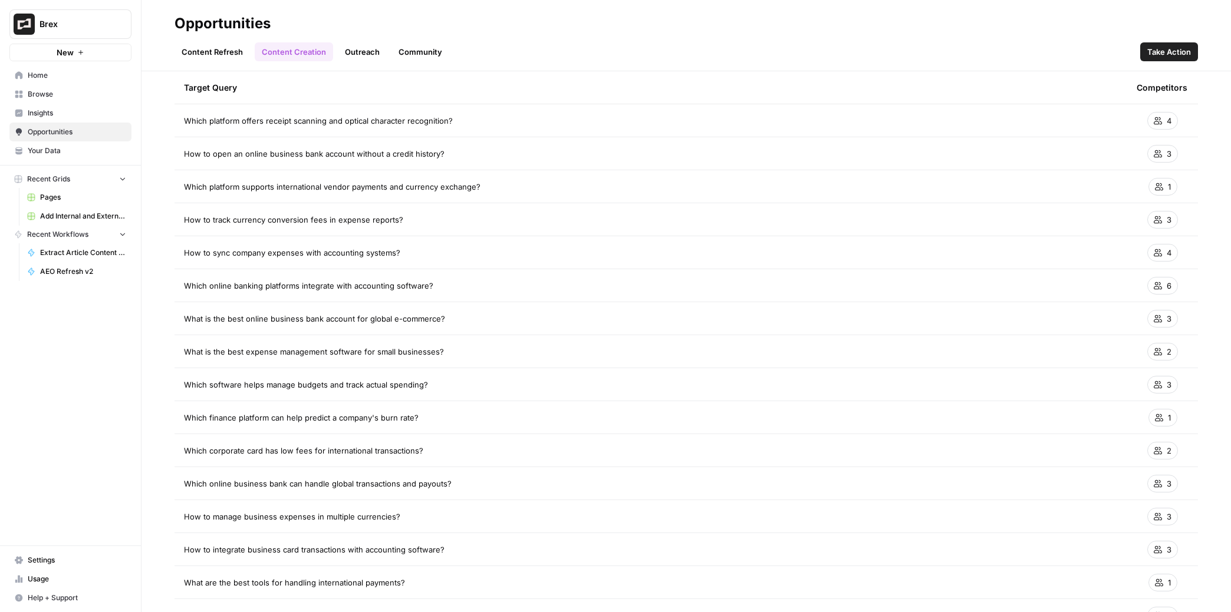
scroll to position [51, 0]
click at [59, 113] on span "Insights" at bounding box center [77, 113] width 98 height 11
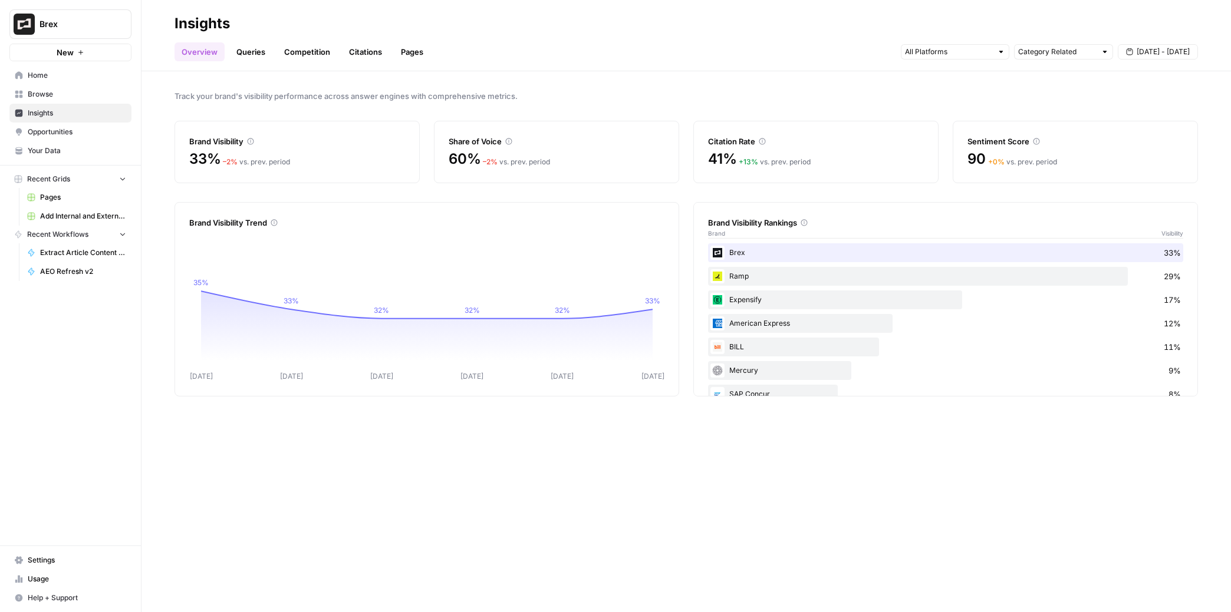
click at [244, 50] on link "Queries" at bounding box center [250, 51] width 43 height 19
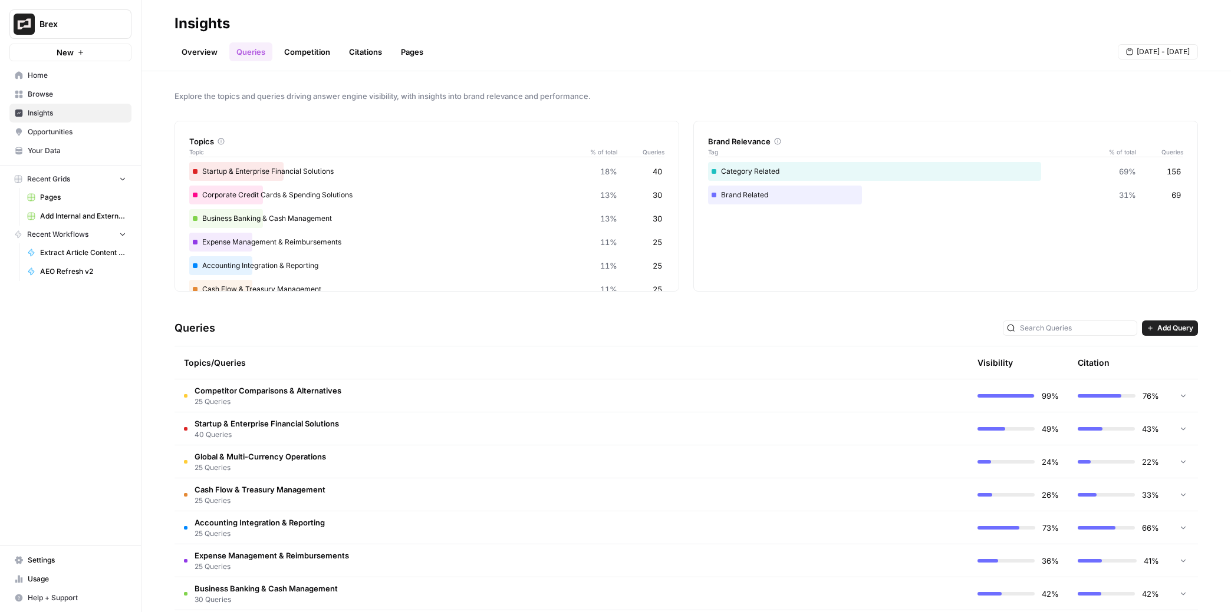
click at [285, 50] on link "Competition" at bounding box center [307, 51] width 60 height 19
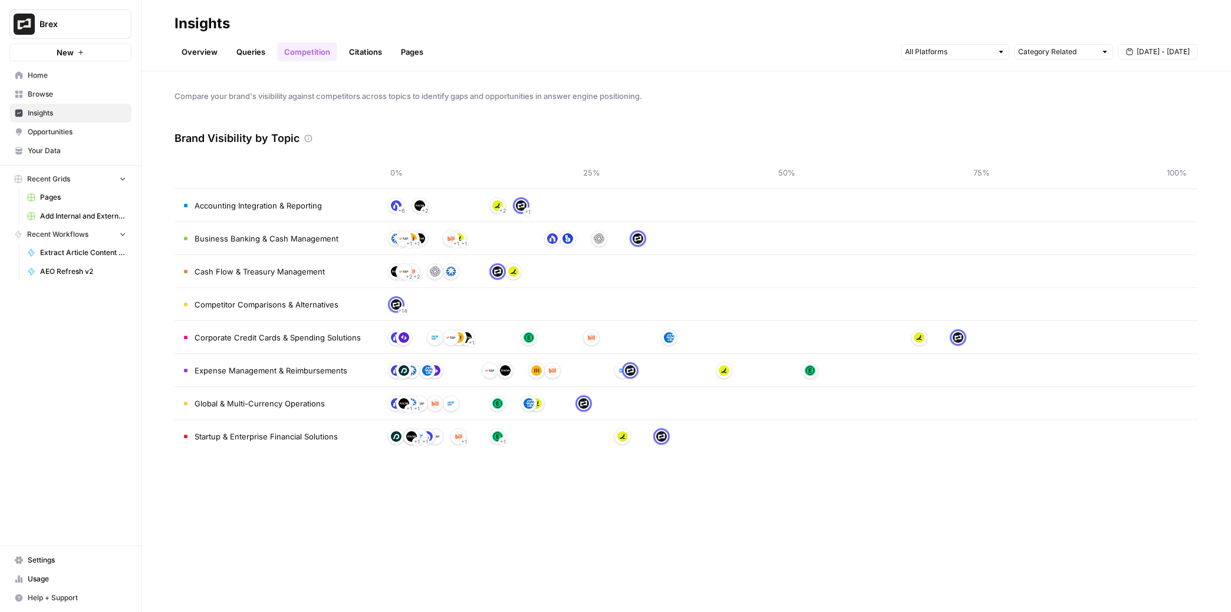
click at [374, 50] on link "Citations" at bounding box center [365, 51] width 47 height 19
